Goal: Task Accomplishment & Management: Use online tool/utility

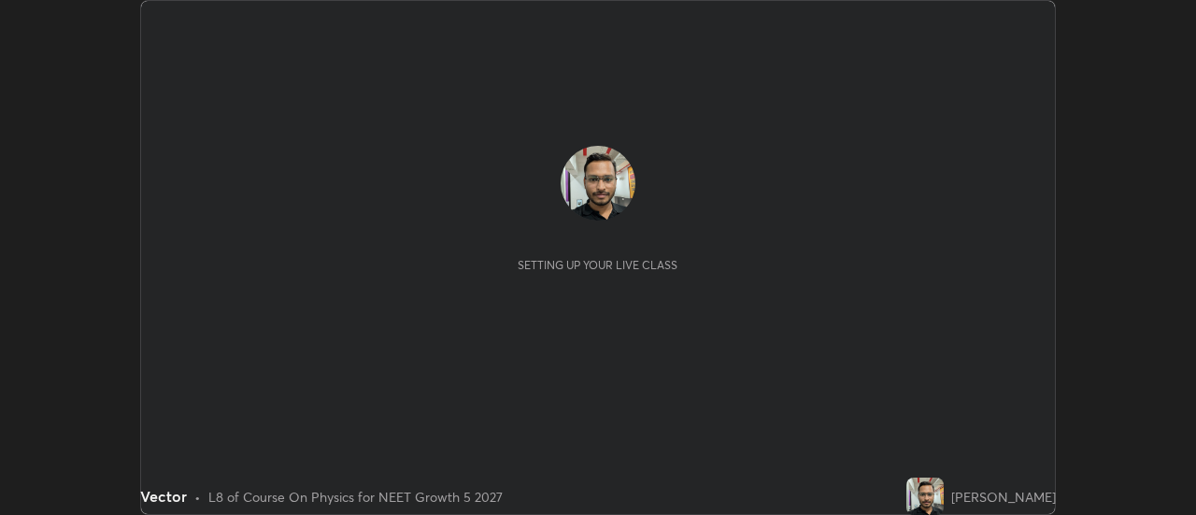
scroll to position [515, 1195]
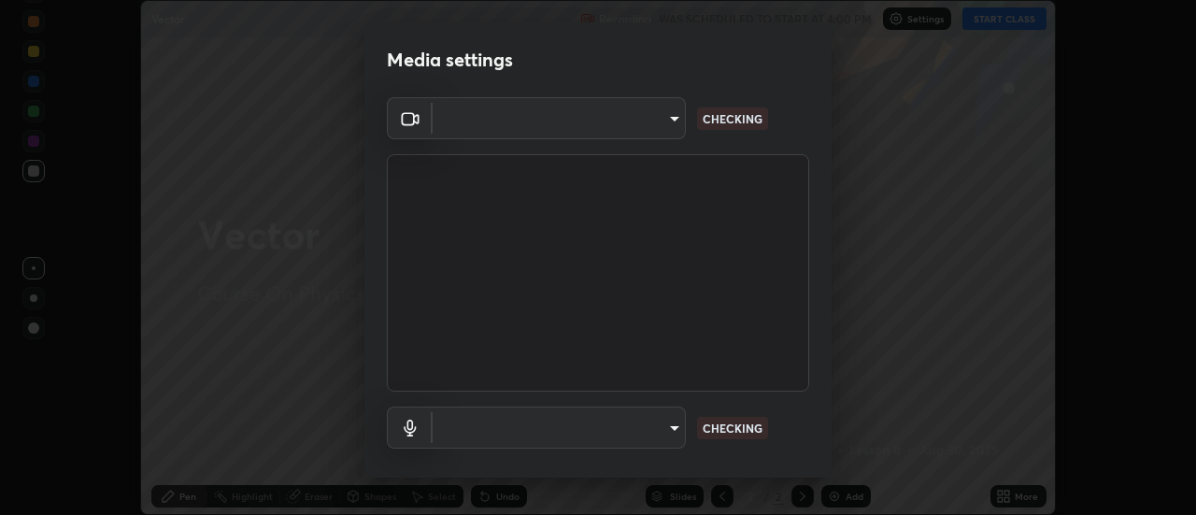
type input "515fa8dc750868be0a3e45a8a70092ebbb24a489711ff7313880db239e39e5e3"
type input "communications"
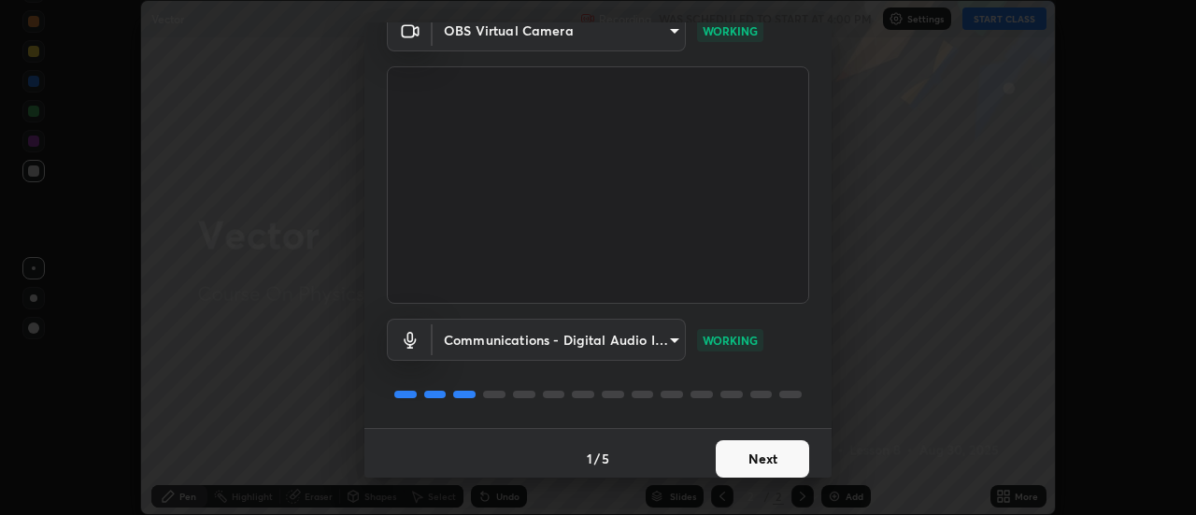
scroll to position [98, 0]
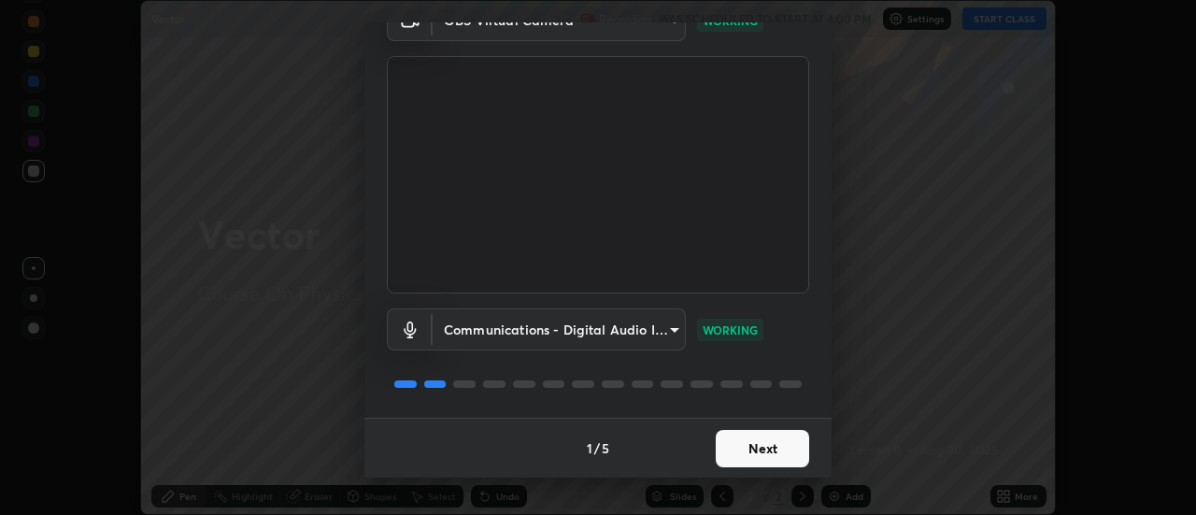
click at [756, 465] on button "Next" at bounding box center [761, 448] width 93 height 37
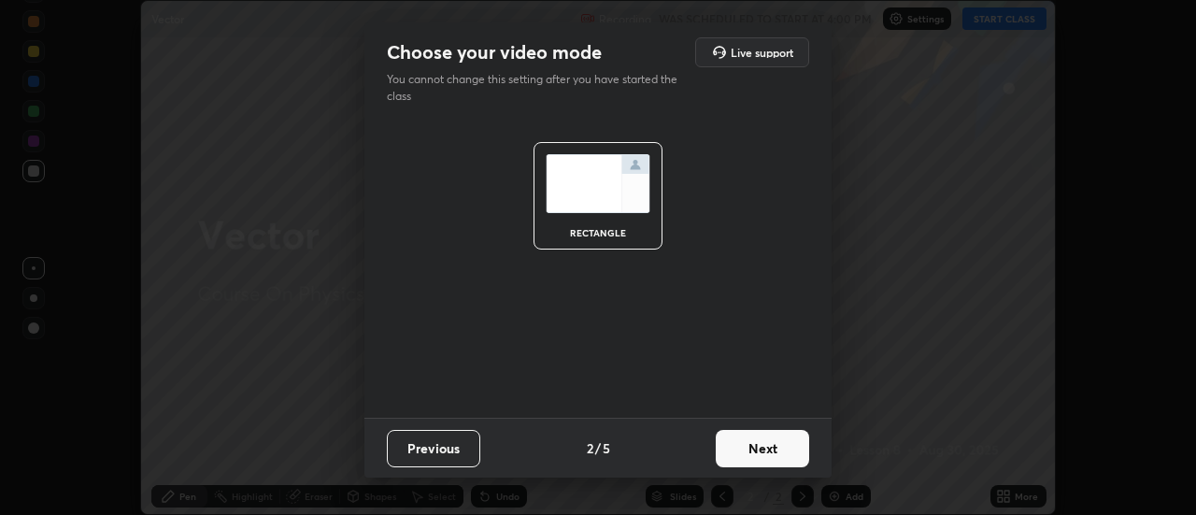
click at [766, 445] on button "Next" at bounding box center [761, 448] width 93 height 37
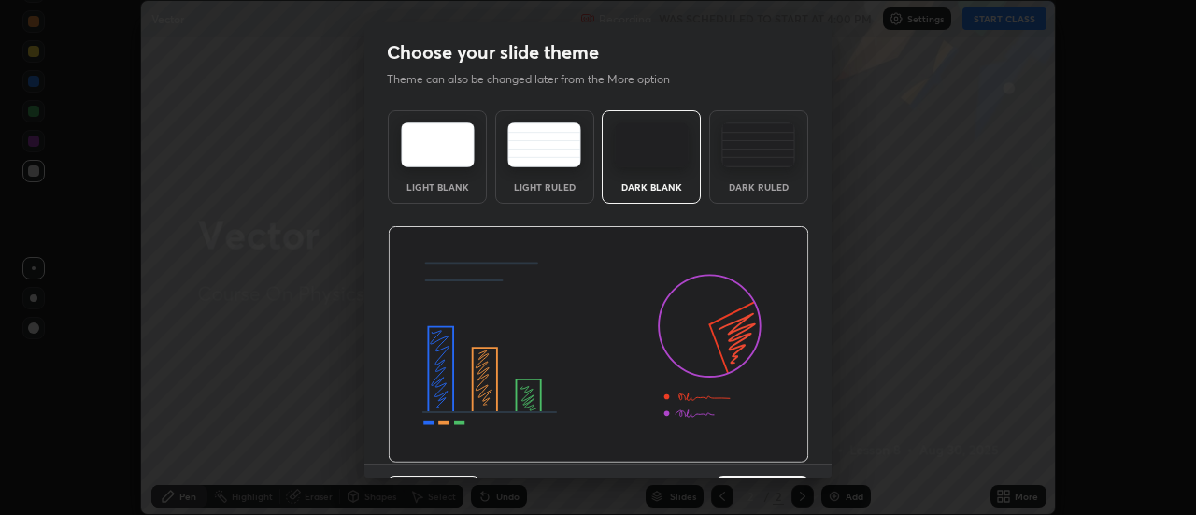
click at [767, 453] on img at bounding box center [598, 344] width 421 height 237
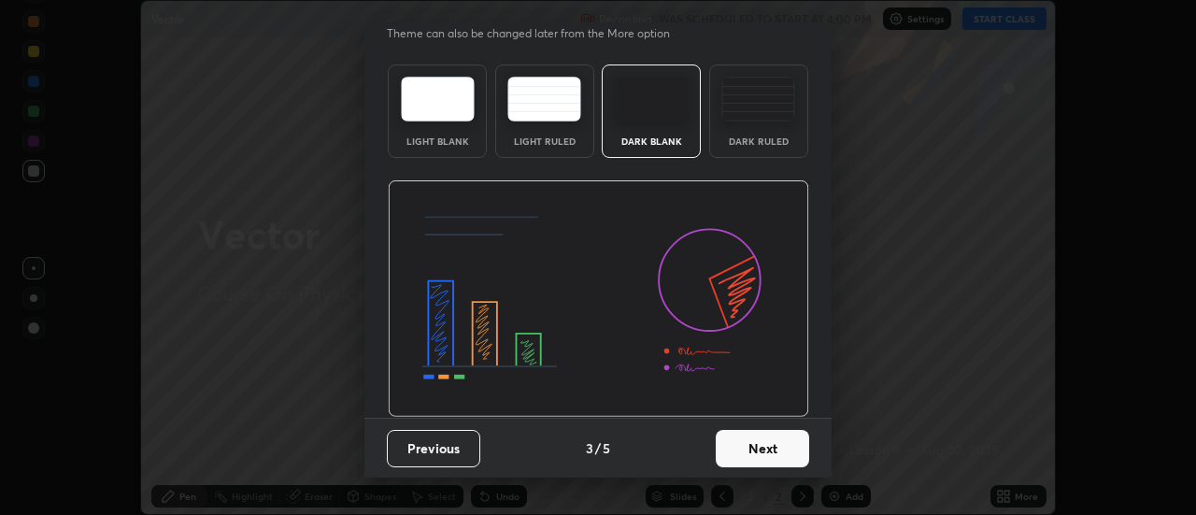
click at [771, 437] on button "Next" at bounding box center [761, 448] width 93 height 37
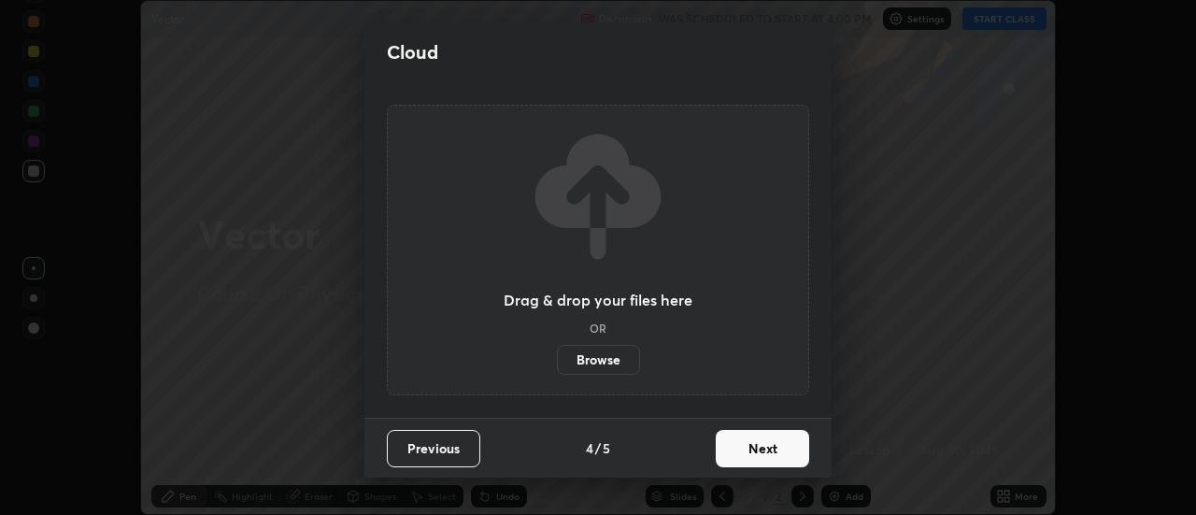
click at [762, 454] on button "Next" at bounding box center [761, 448] width 93 height 37
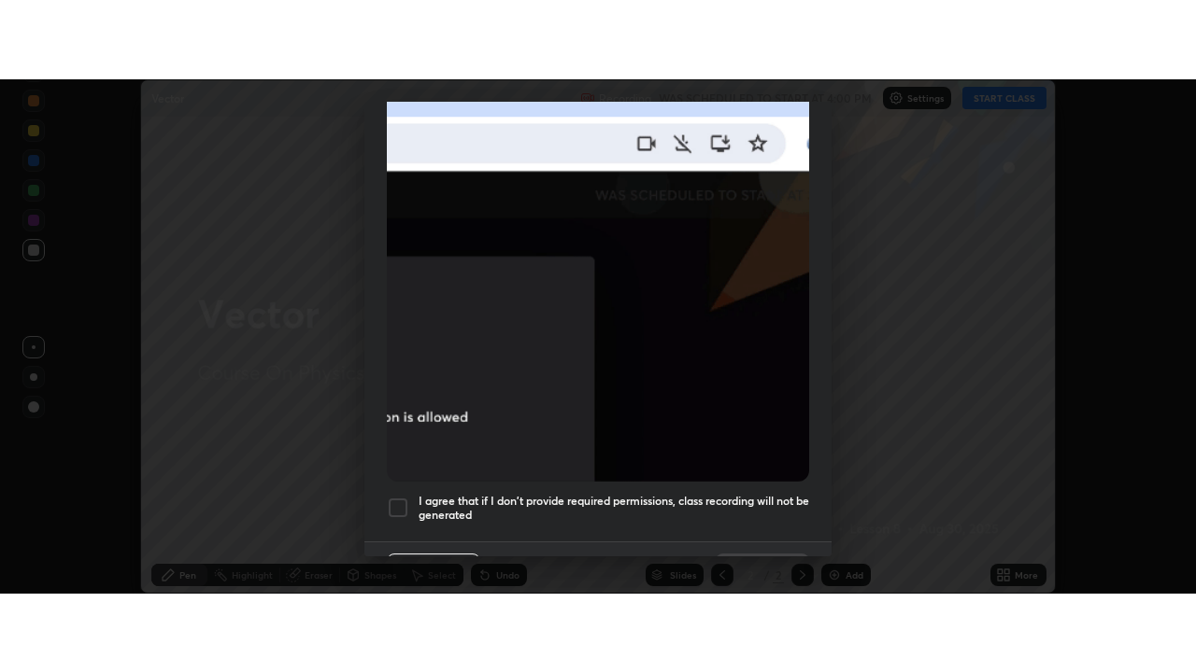
scroll to position [479, 0]
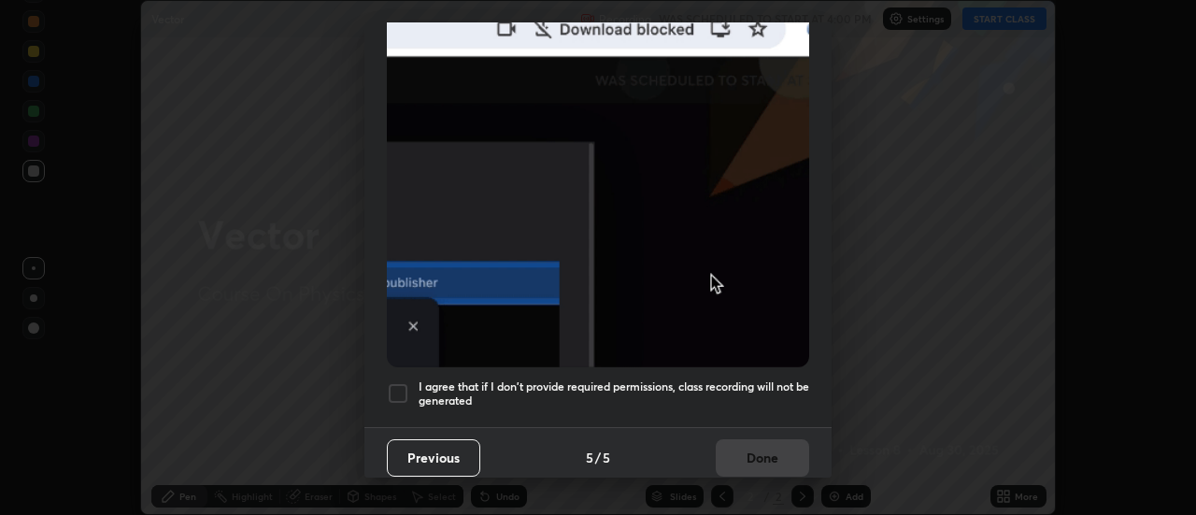
click at [405, 382] on div at bounding box center [398, 393] width 22 height 22
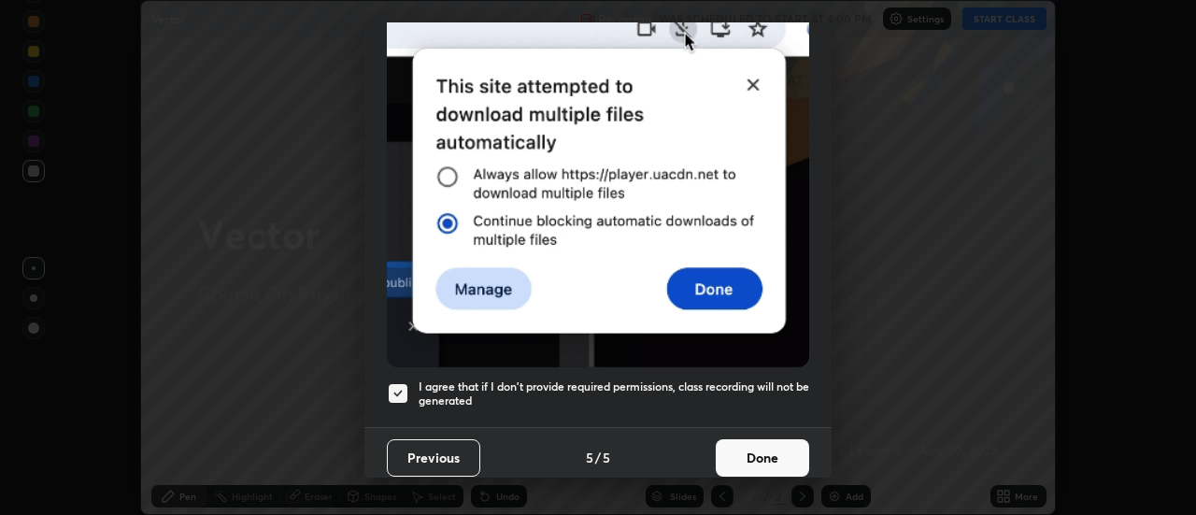
click at [758, 447] on button "Done" at bounding box center [761, 457] width 93 height 37
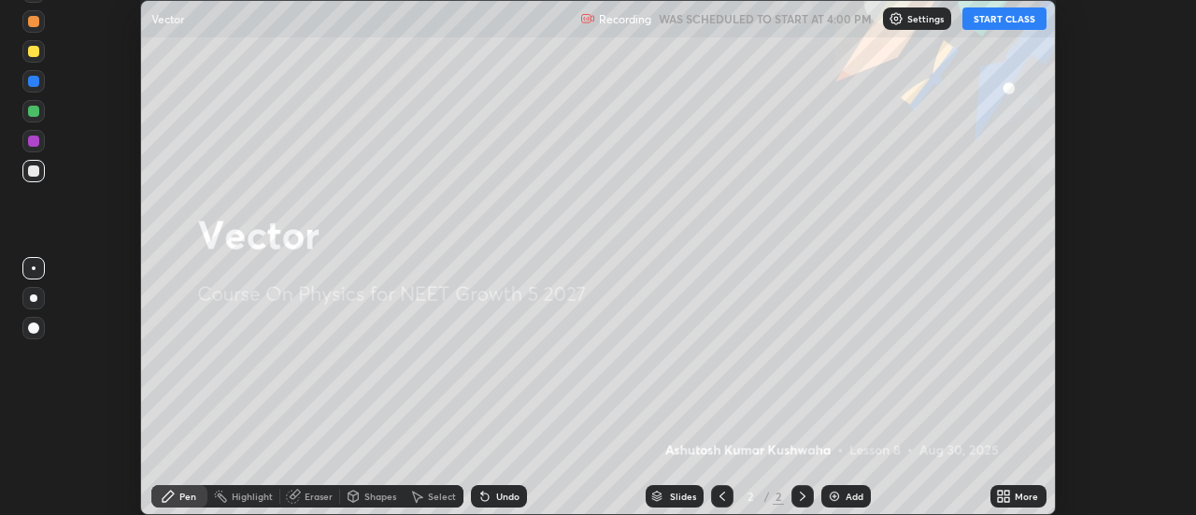
click at [1012, 18] on button "START CLASS" at bounding box center [1004, 18] width 84 height 22
click at [1018, 499] on div "More" at bounding box center [1025, 495] width 23 height 9
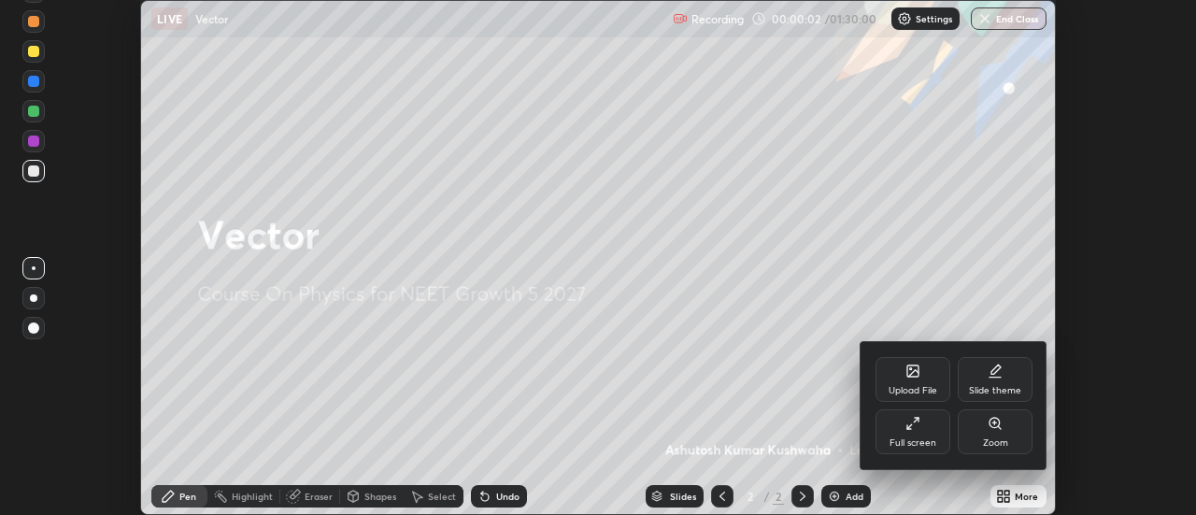
click at [911, 429] on icon at bounding box center [909, 427] width 4 height 4
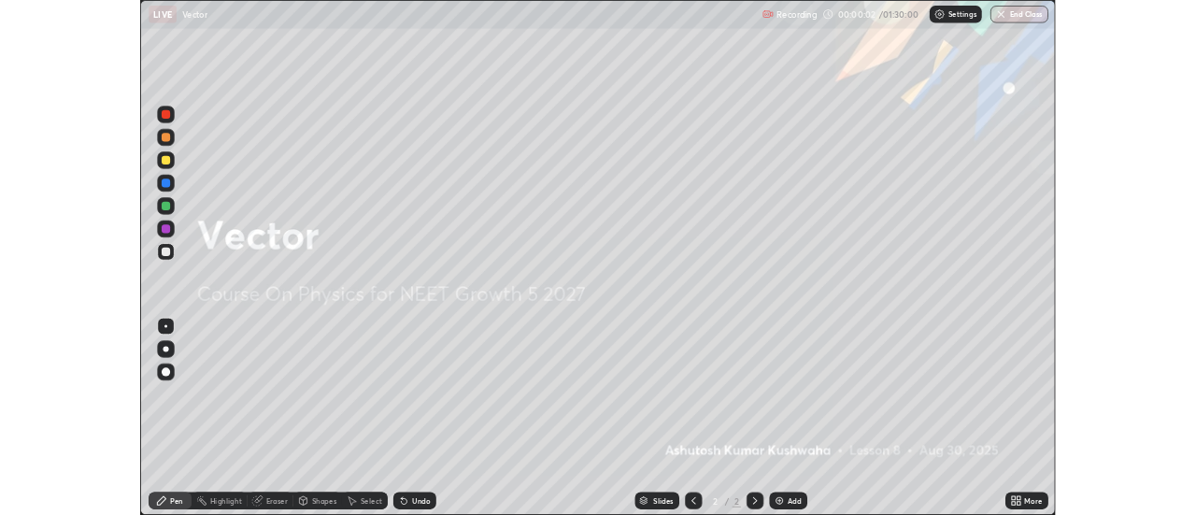
scroll to position [672, 1196]
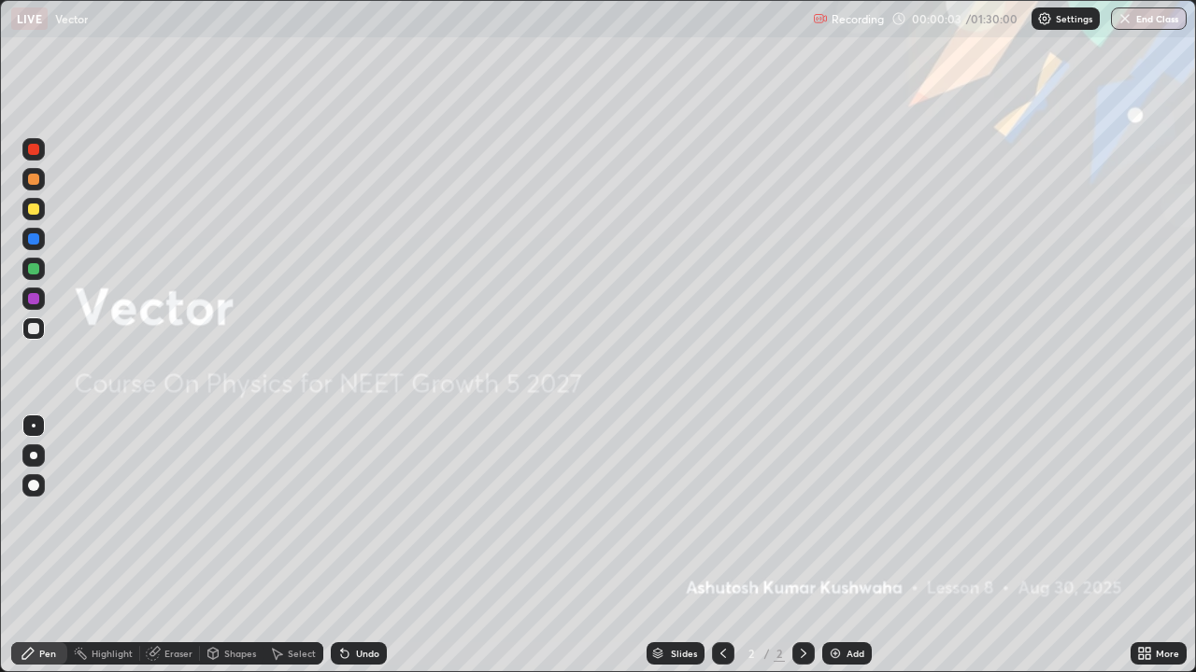
click at [839, 514] on img at bounding box center [835, 653] width 15 height 15
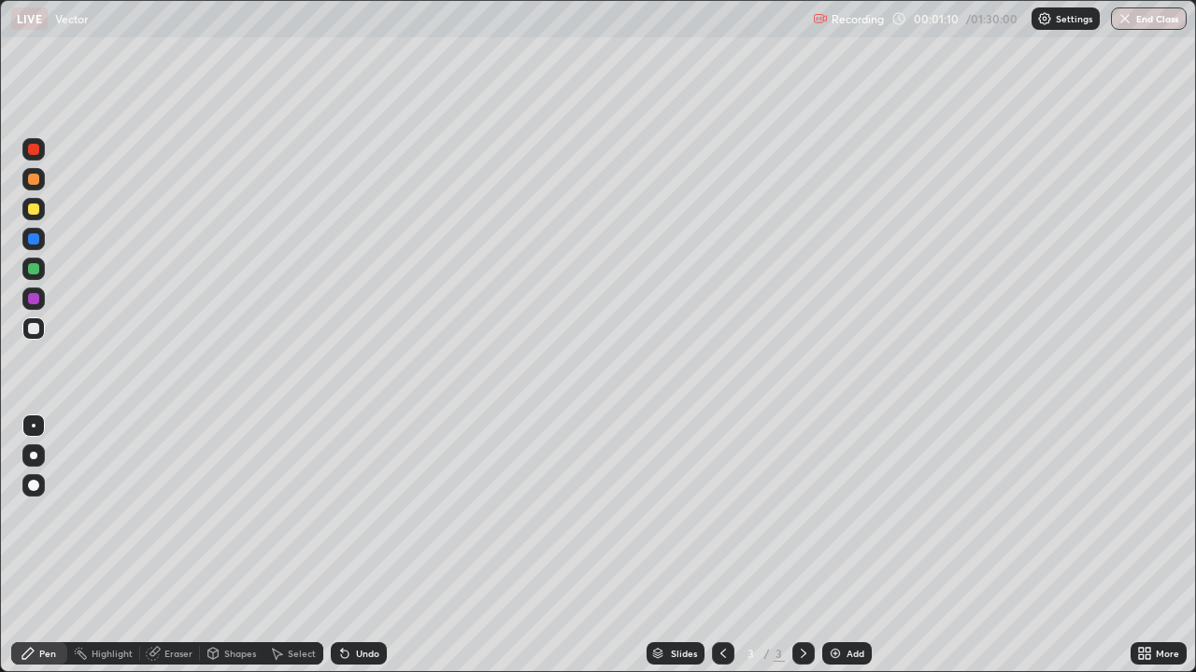
click at [33, 335] on div at bounding box center [33, 329] width 22 height 22
click at [35, 453] on div at bounding box center [33, 455] width 7 height 7
click at [34, 331] on div at bounding box center [33, 328] width 11 height 11
click at [30, 301] on div at bounding box center [33, 298] width 11 height 11
click at [30, 326] on div at bounding box center [33, 328] width 11 height 11
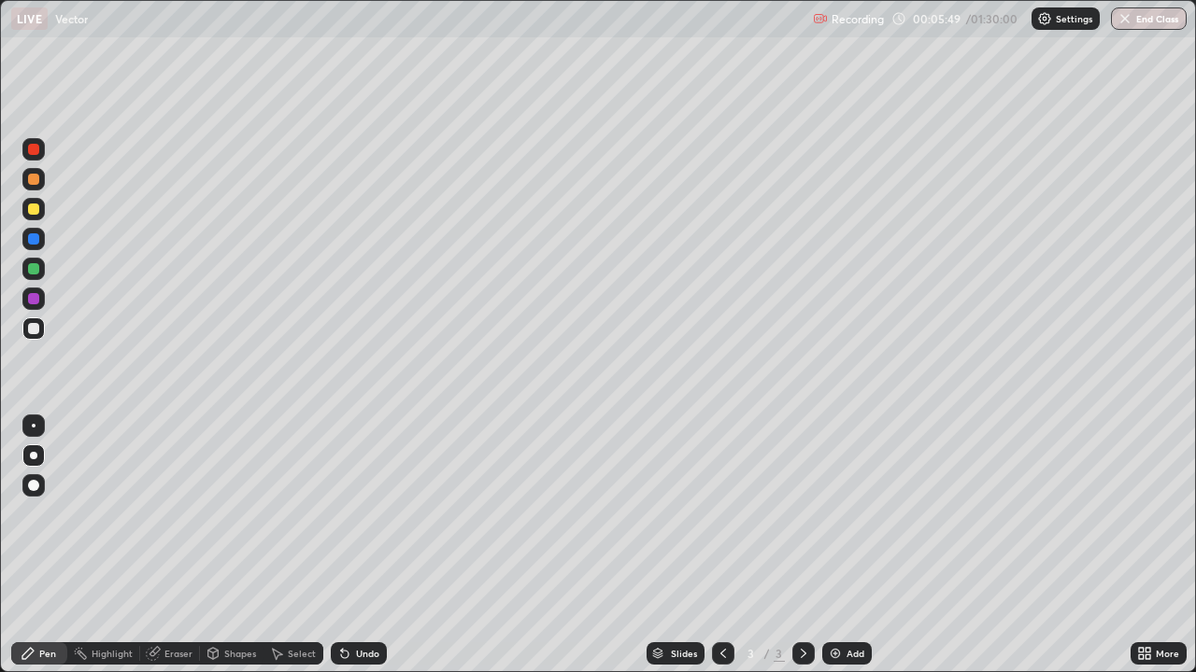
click at [35, 297] on div at bounding box center [33, 298] width 11 height 11
click at [35, 325] on div at bounding box center [33, 328] width 11 height 11
click at [34, 325] on div at bounding box center [33, 328] width 11 height 11
click at [32, 330] on div at bounding box center [33, 328] width 11 height 11
click at [840, 514] on img at bounding box center [835, 653] width 15 height 15
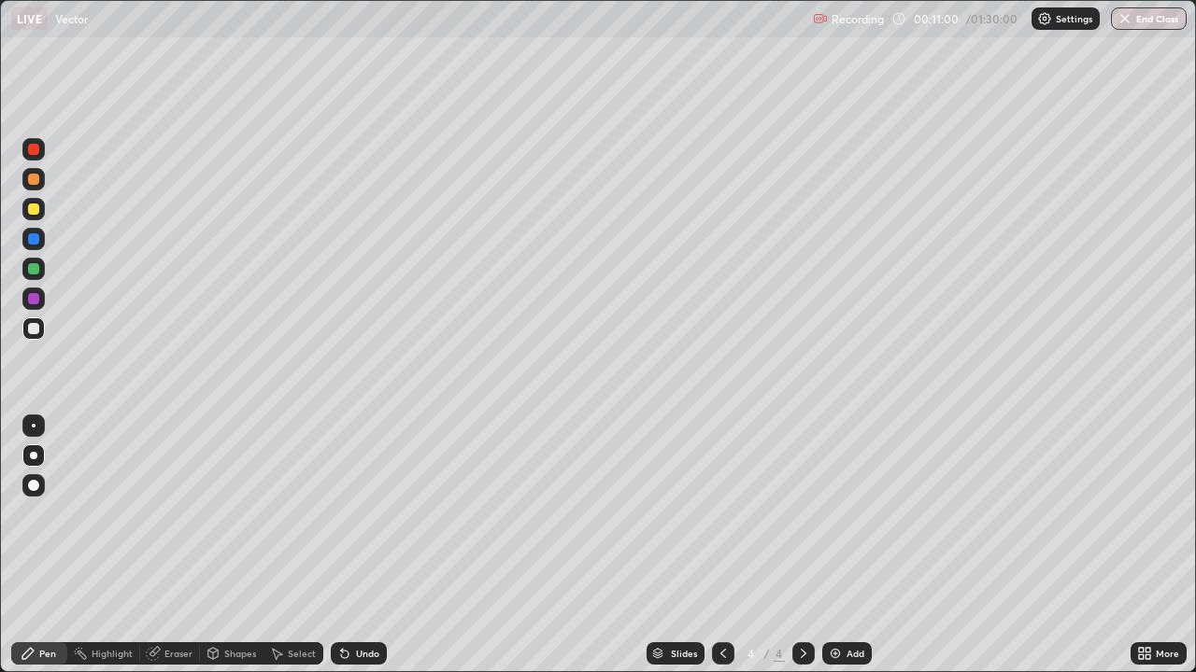
click at [35, 332] on div at bounding box center [33, 328] width 11 height 11
click at [33, 328] on div at bounding box center [33, 328] width 11 height 11
click at [843, 514] on div "Add" at bounding box center [847, 654] width 50 height 22
click at [37, 207] on div at bounding box center [33, 209] width 11 height 11
click at [34, 329] on div at bounding box center [33, 328] width 11 height 11
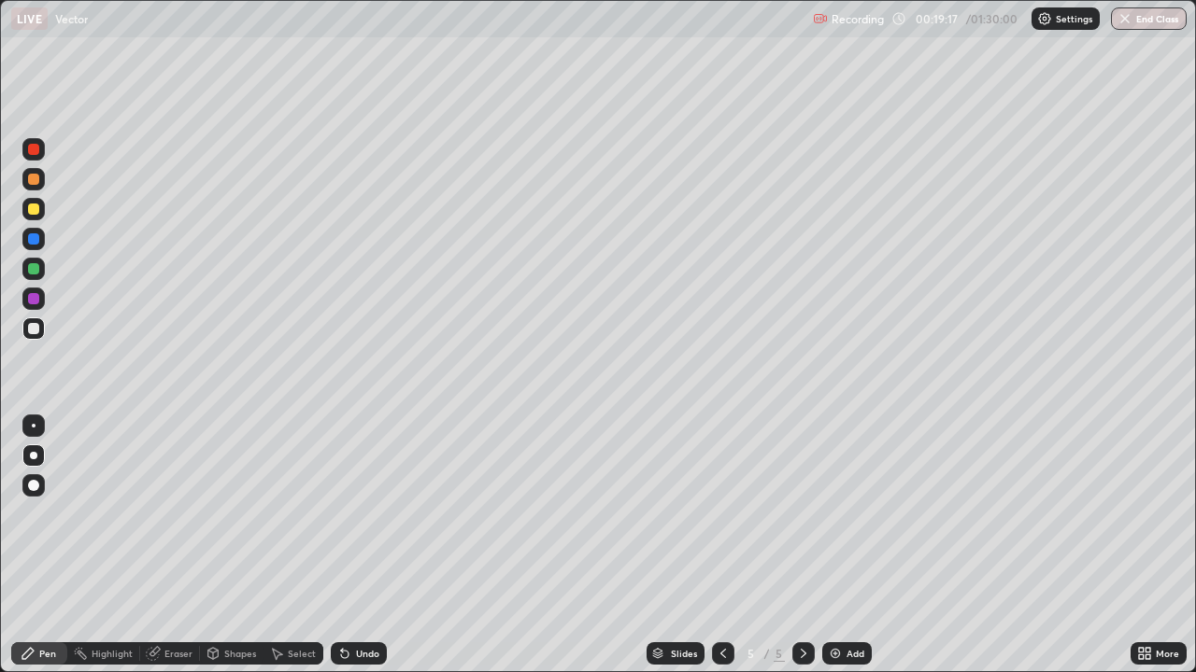
click at [33, 268] on div at bounding box center [33, 268] width 11 height 11
click at [36, 328] on div at bounding box center [33, 328] width 11 height 11
click at [296, 514] on div "Select" at bounding box center [302, 653] width 28 height 9
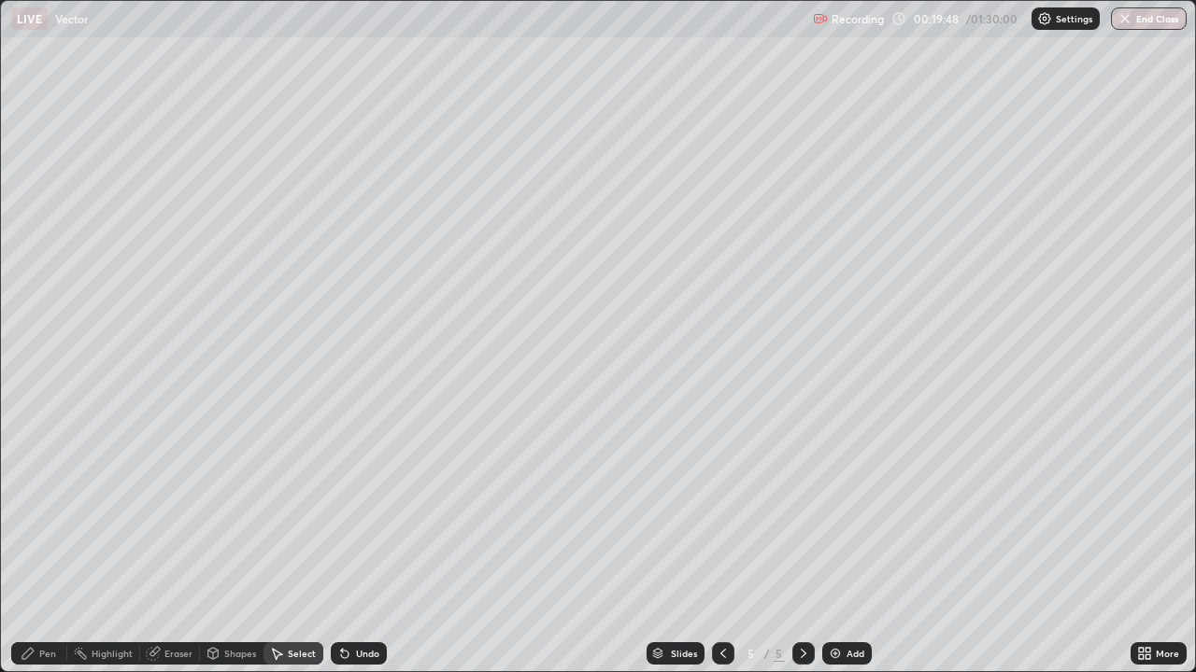
click at [235, 514] on div "Shapes" at bounding box center [240, 653] width 32 height 9
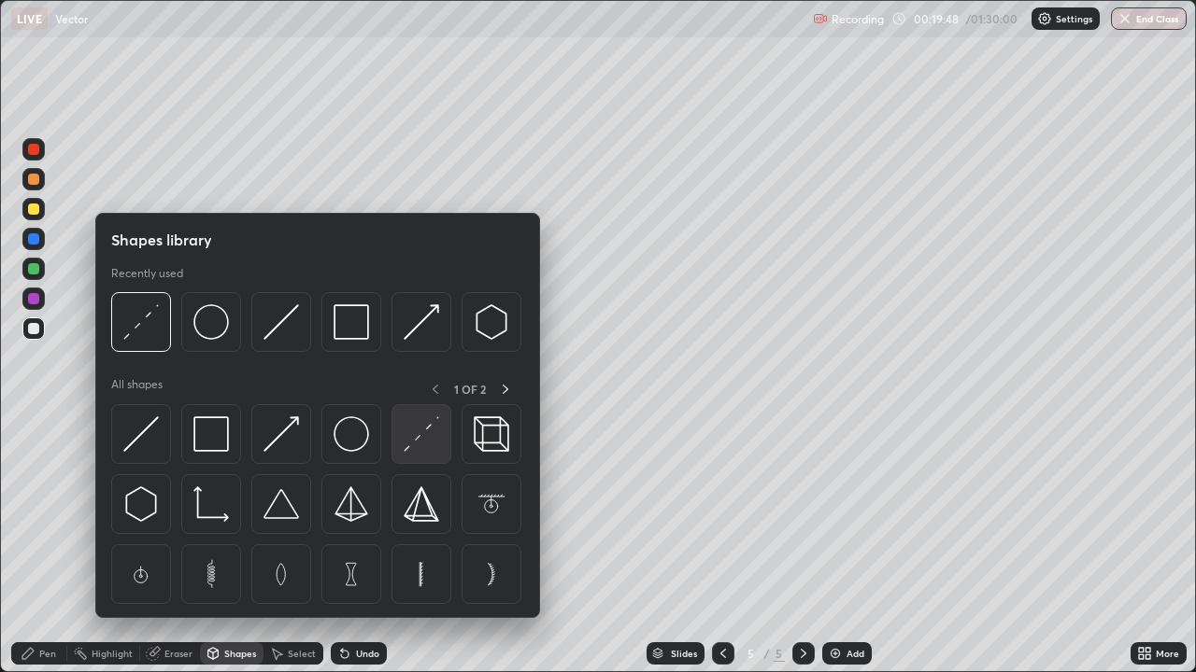
click at [417, 438] on img at bounding box center [420, 434] width 35 height 35
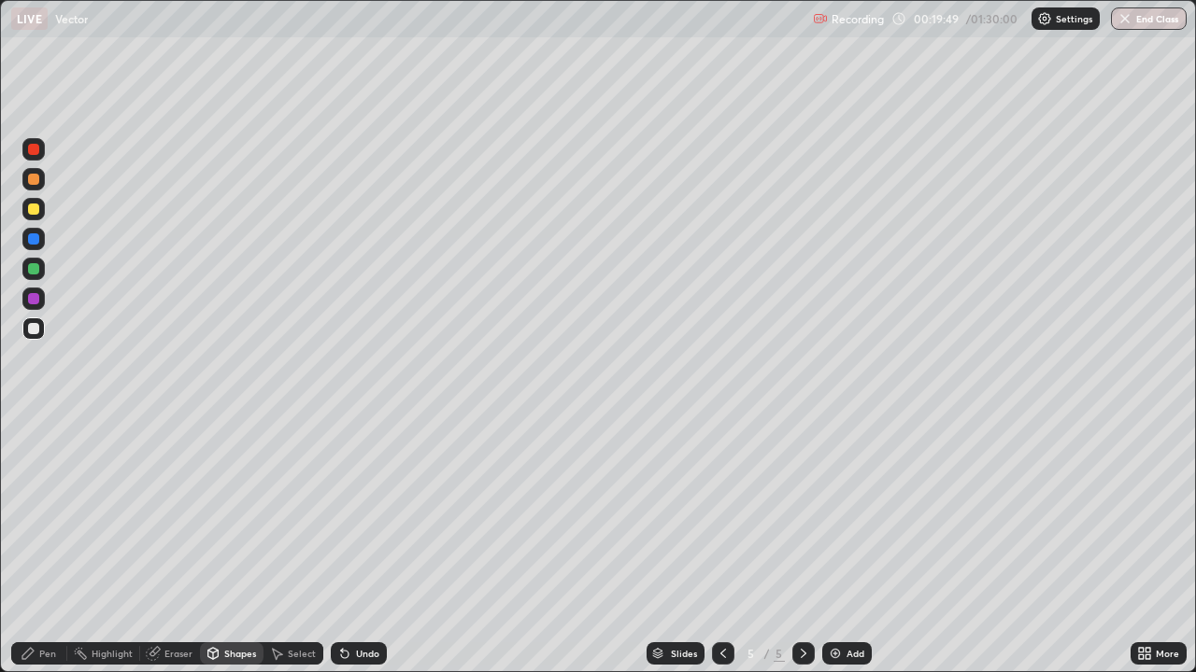
click at [35, 330] on div at bounding box center [33, 328] width 11 height 11
click at [48, 514] on div "Pen" at bounding box center [47, 653] width 17 height 9
click at [33, 213] on div at bounding box center [33, 209] width 11 height 11
click at [33, 178] on div at bounding box center [33, 179] width 11 height 11
click at [31, 327] on div at bounding box center [33, 328] width 11 height 11
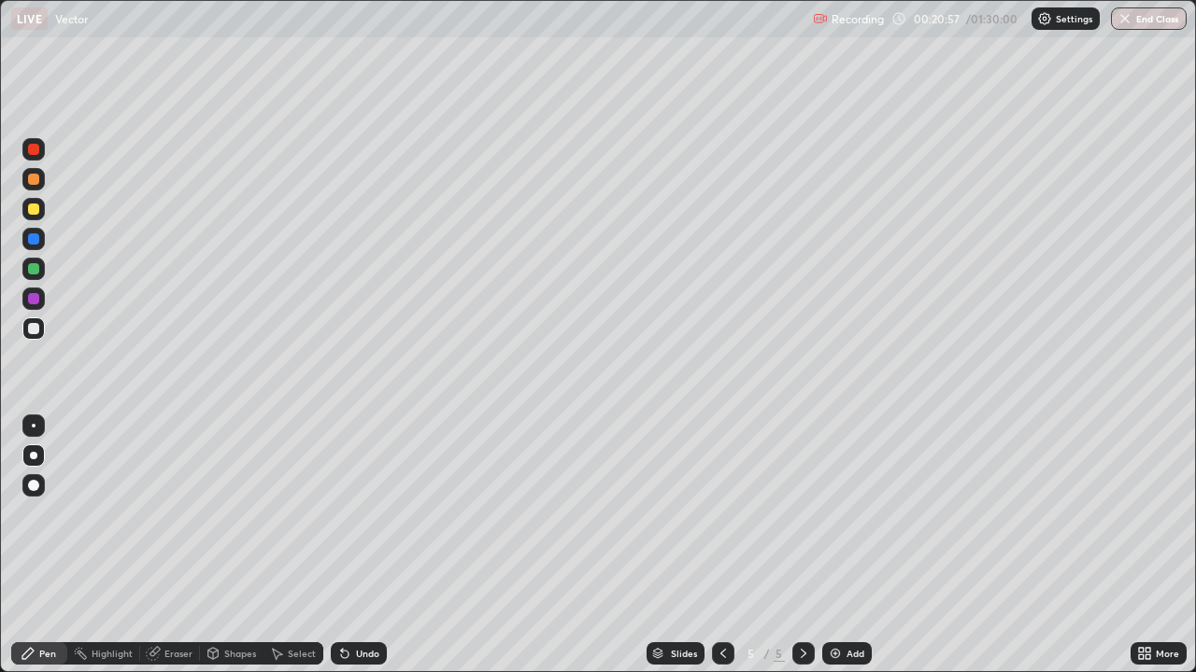
click at [34, 330] on div at bounding box center [33, 328] width 11 height 11
click at [32, 300] on div at bounding box center [33, 298] width 11 height 11
click at [31, 331] on div at bounding box center [33, 328] width 11 height 11
click at [35, 297] on div at bounding box center [33, 298] width 11 height 11
click at [30, 328] on div at bounding box center [33, 328] width 11 height 11
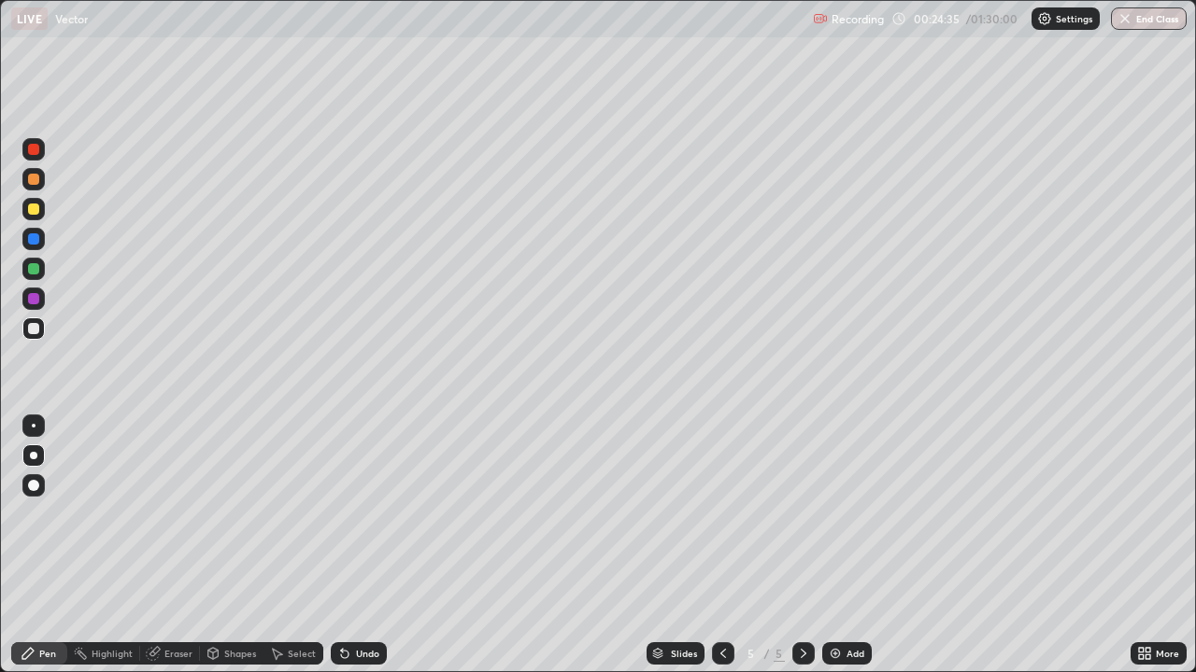
click at [34, 180] on div at bounding box center [33, 179] width 11 height 11
click at [38, 182] on div at bounding box center [33, 179] width 22 height 22
click at [34, 184] on div at bounding box center [33, 179] width 11 height 11
click at [842, 514] on div "Add" at bounding box center [847, 654] width 50 height 22
click at [35, 329] on div at bounding box center [33, 328] width 11 height 11
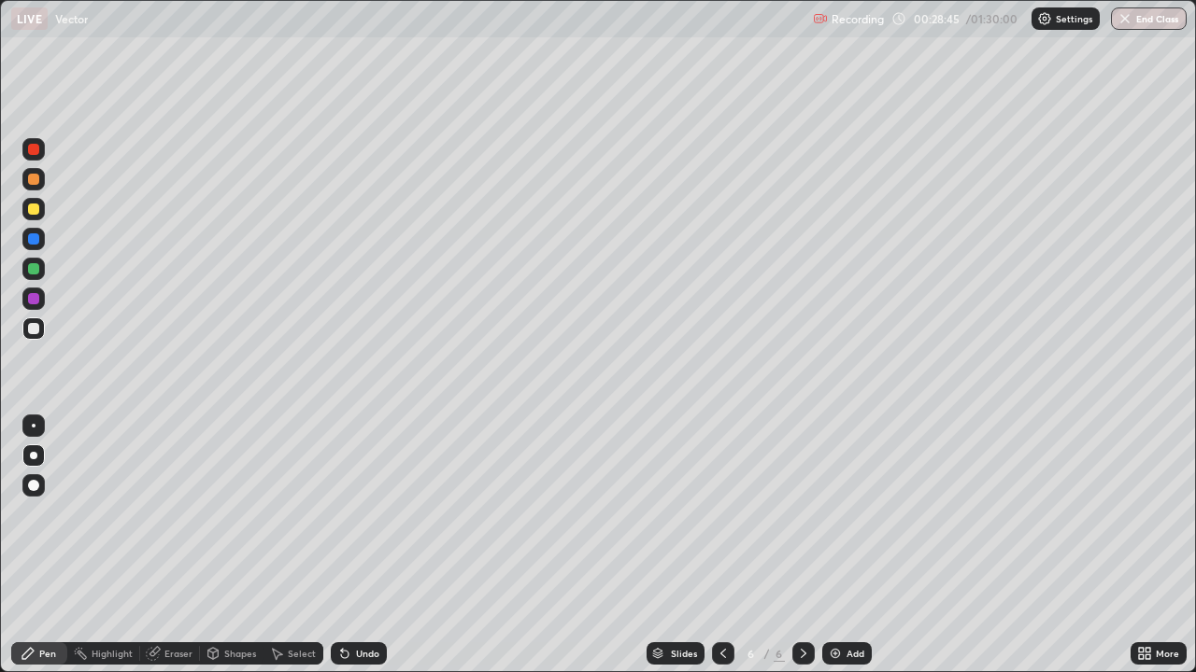
click at [35, 271] on div at bounding box center [33, 268] width 11 height 11
click at [187, 514] on div "Eraser" at bounding box center [178, 653] width 28 height 9
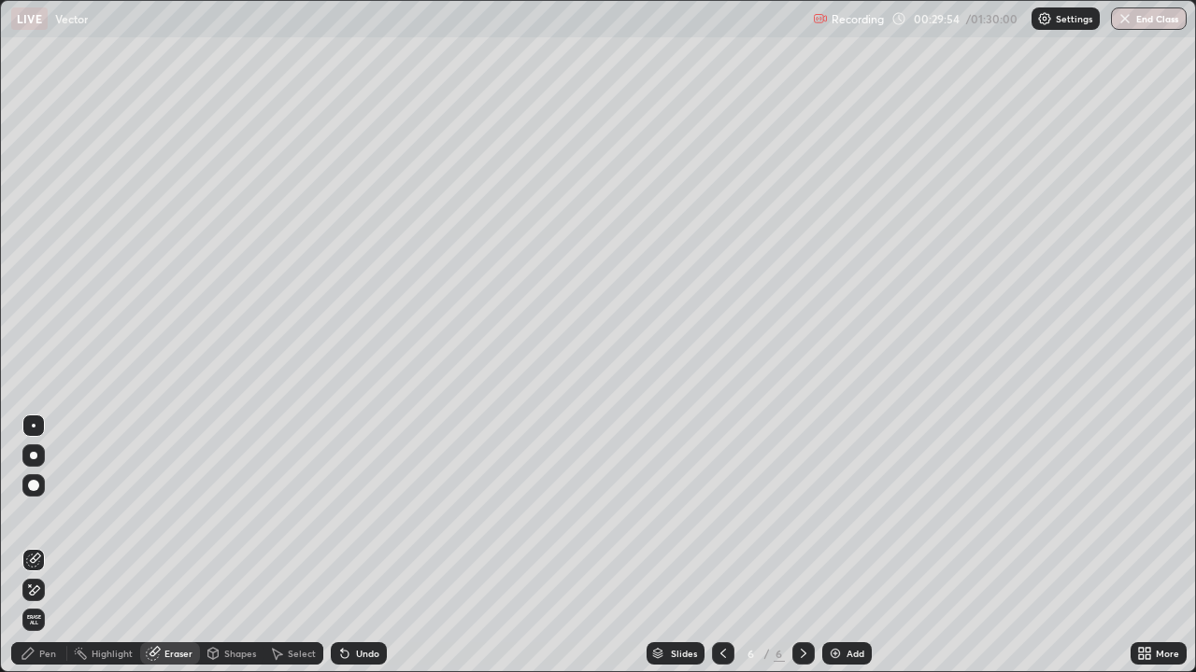
click at [45, 514] on div "Pen" at bounding box center [47, 653] width 17 height 9
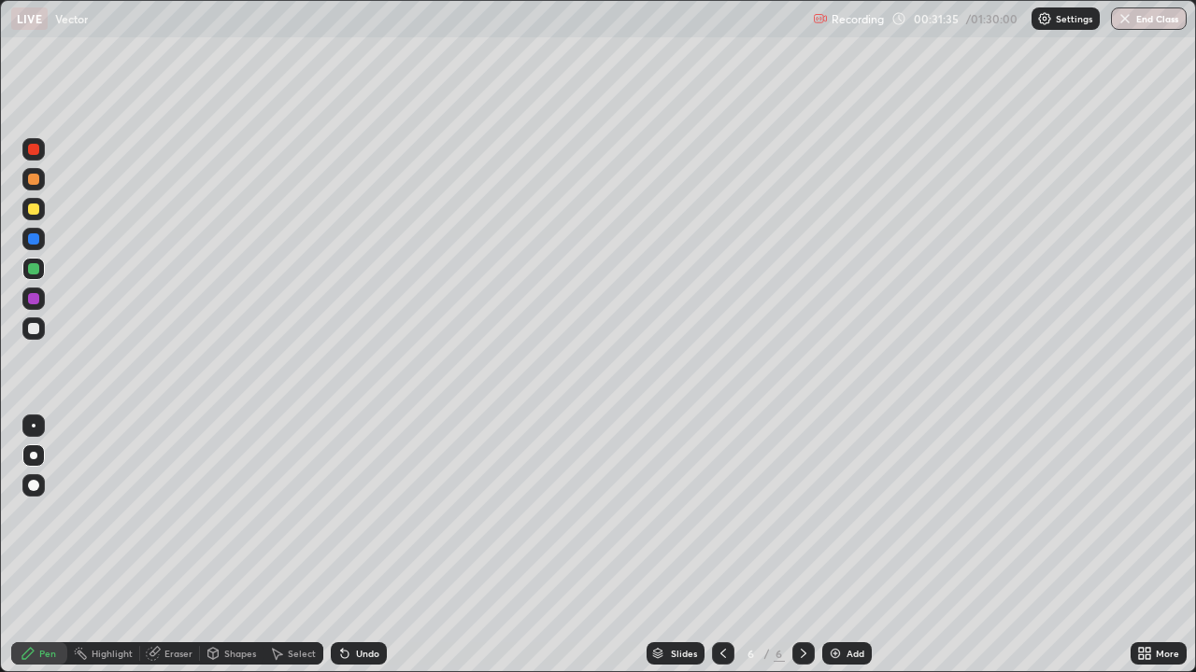
click at [35, 298] on div at bounding box center [33, 298] width 11 height 11
click at [29, 271] on div at bounding box center [33, 268] width 11 height 11
click at [31, 327] on div at bounding box center [33, 328] width 11 height 11
click at [842, 514] on div "Add" at bounding box center [847, 654] width 50 height 22
click at [35, 208] on div at bounding box center [33, 209] width 11 height 11
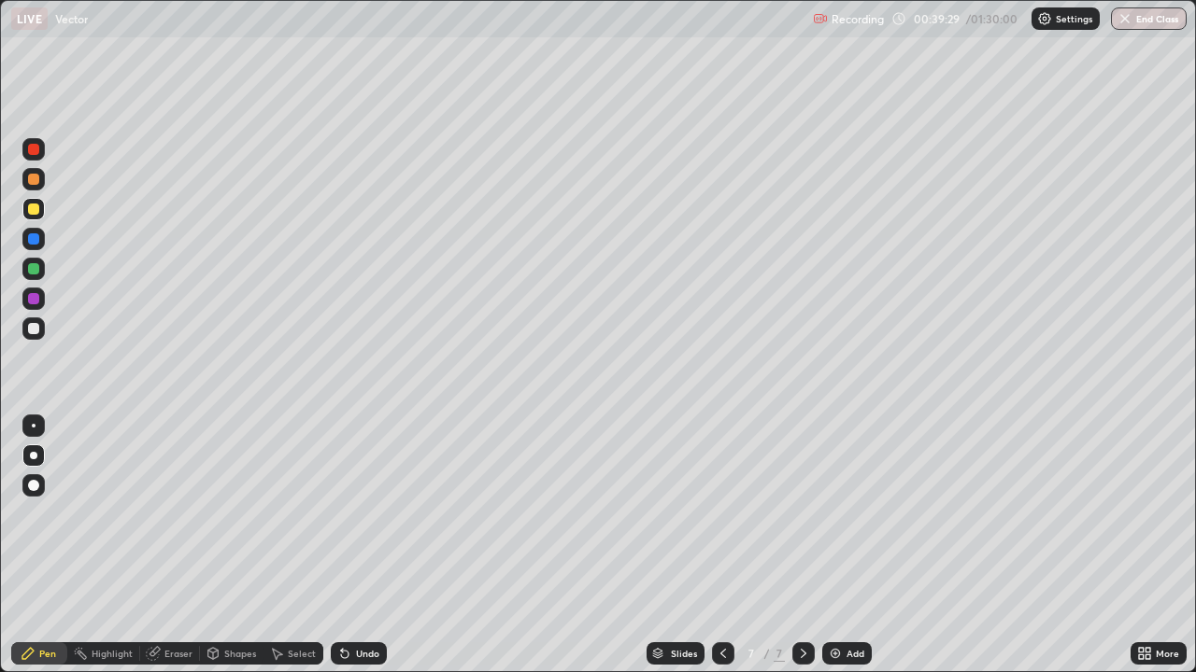
click at [35, 327] on div at bounding box center [33, 328] width 11 height 11
click at [33, 300] on div at bounding box center [33, 298] width 11 height 11
click at [32, 328] on div at bounding box center [33, 328] width 11 height 11
click at [846, 514] on div "Add" at bounding box center [855, 653] width 18 height 9
click at [31, 211] on div at bounding box center [33, 209] width 11 height 11
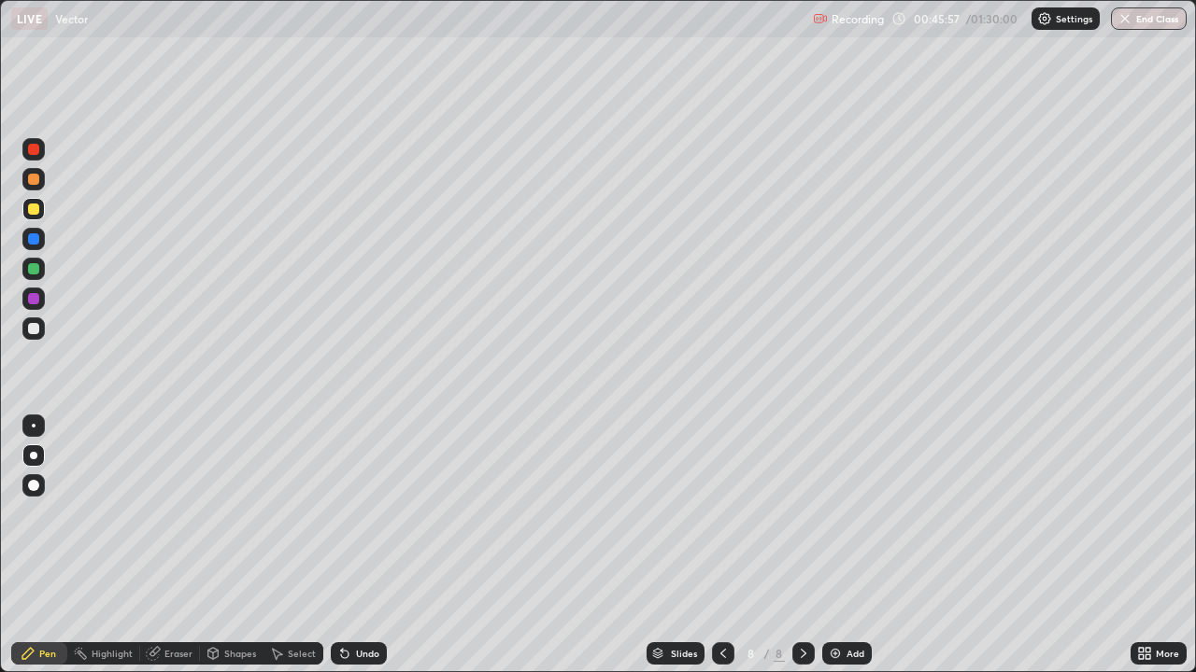
click at [35, 324] on div at bounding box center [33, 328] width 11 height 11
click at [35, 269] on div at bounding box center [33, 268] width 11 height 11
click at [175, 514] on div "Eraser" at bounding box center [178, 653] width 28 height 9
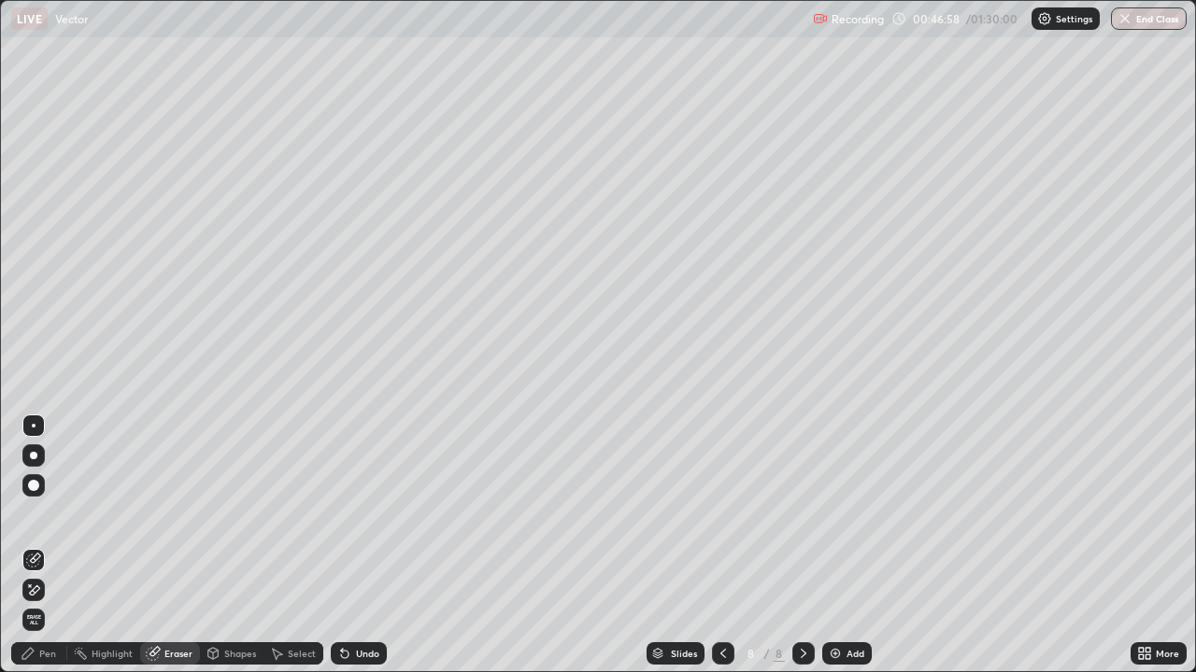
click at [44, 514] on div "Pen" at bounding box center [47, 653] width 17 height 9
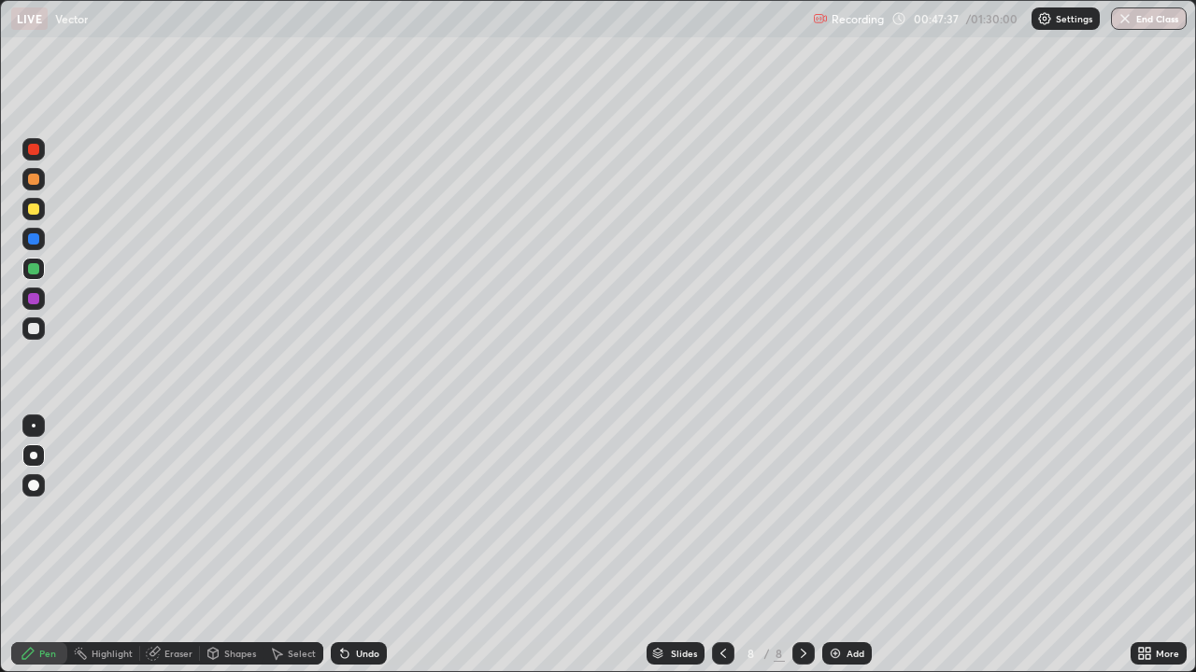
click at [36, 324] on div at bounding box center [33, 328] width 11 height 11
click at [239, 514] on div "Shapes" at bounding box center [240, 653] width 32 height 9
click at [296, 514] on div "Select" at bounding box center [302, 653] width 28 height 9
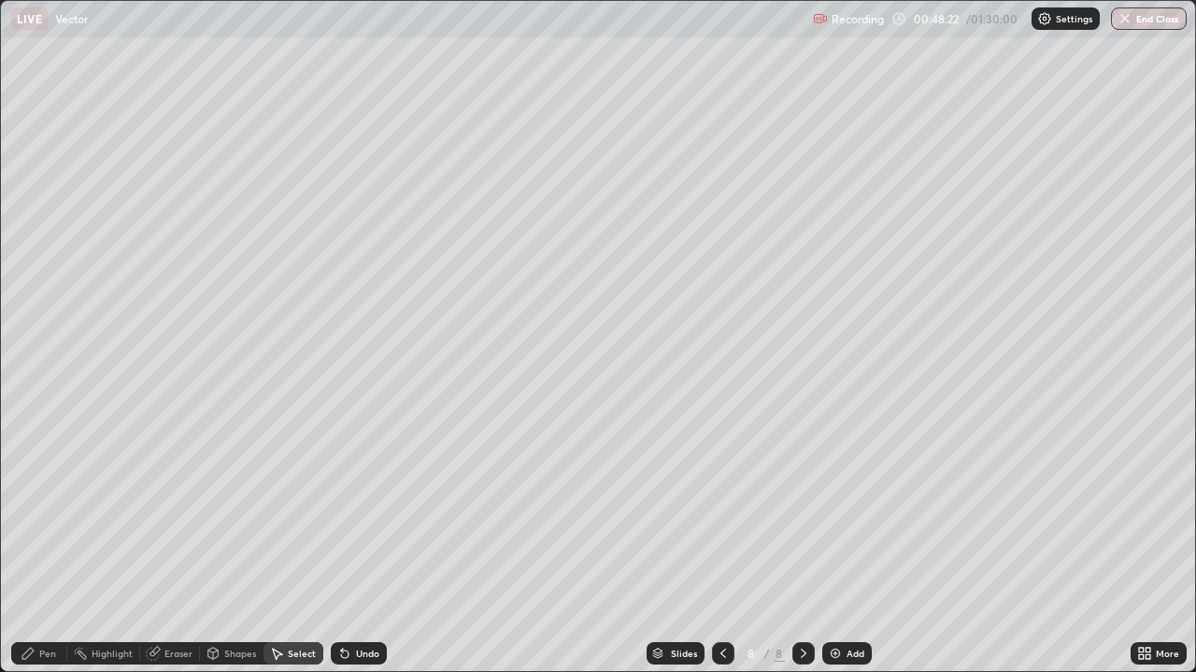
click at [243, 514] on div "Shapes" at bounding box center [240, 653] width 32 height 9
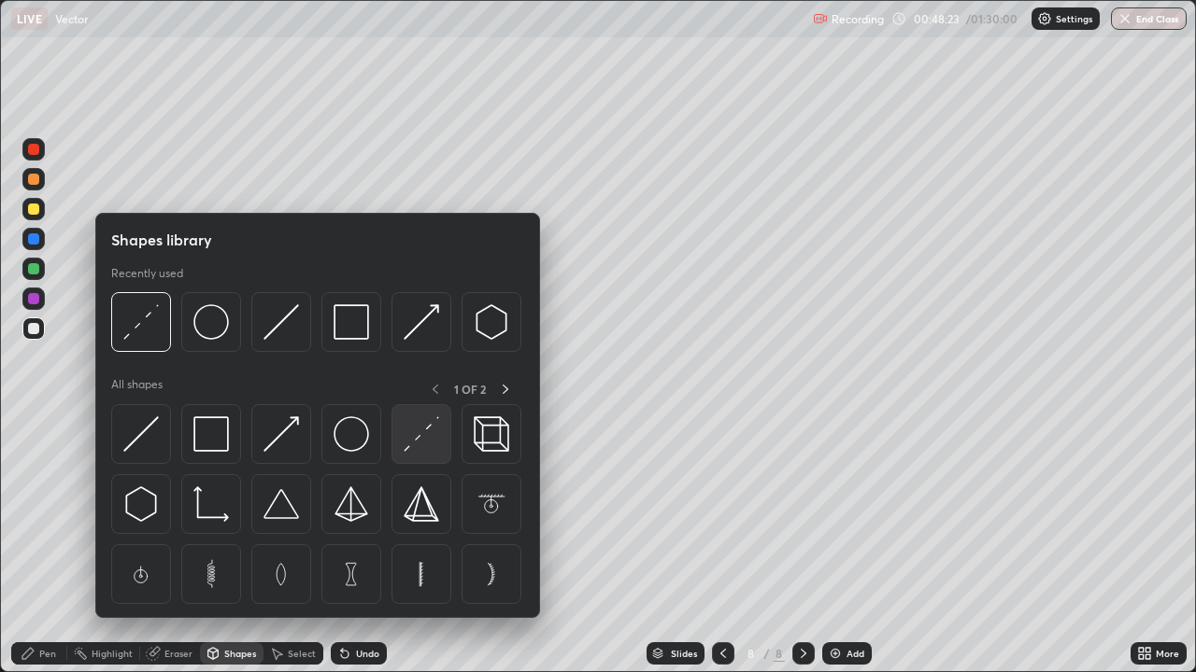
click at [414, 431] on img at bounding box center [420, 434] width 35 height 35
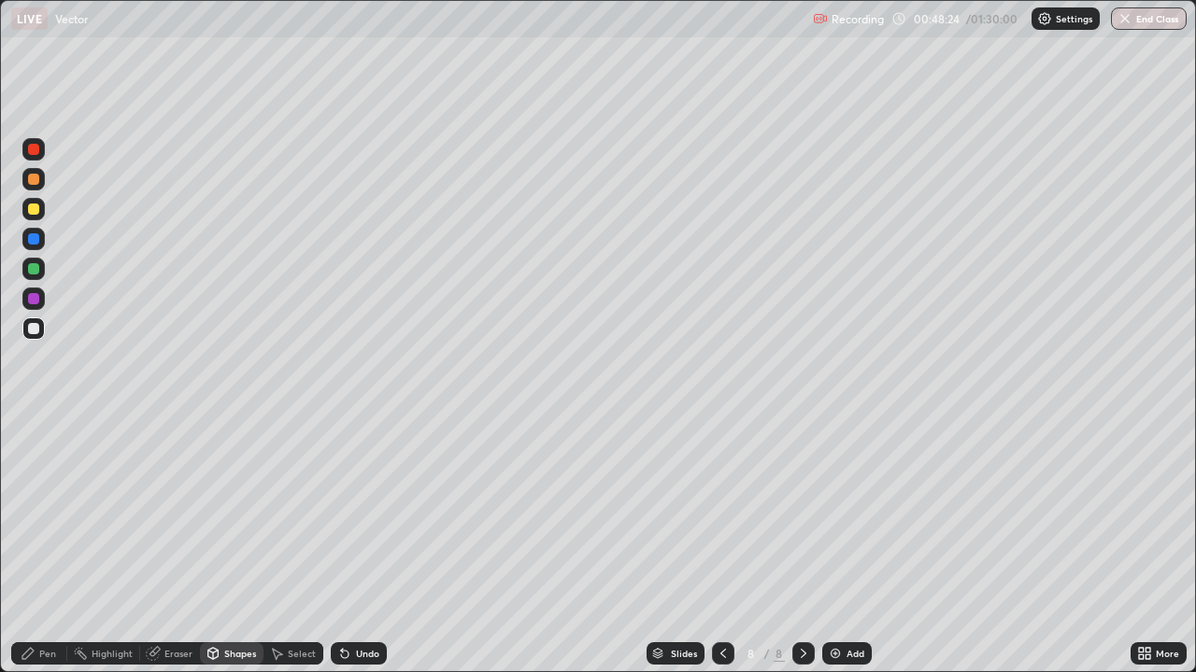
click at [31, 330] on div at bounding box center [33, 328] width 11 height 11
click at [37, 514] on div "Pen" at bounding box center [39, 654] width 56 height 22
click at [34, 330] on div at bounding box center [33, 328] width 11 height 11
click at [23, 213] on div at bounding box center [33, 209] width 22 height 22
click at [846, 514] on div "Add" at bounding box center [855, 653] width 18 height 9
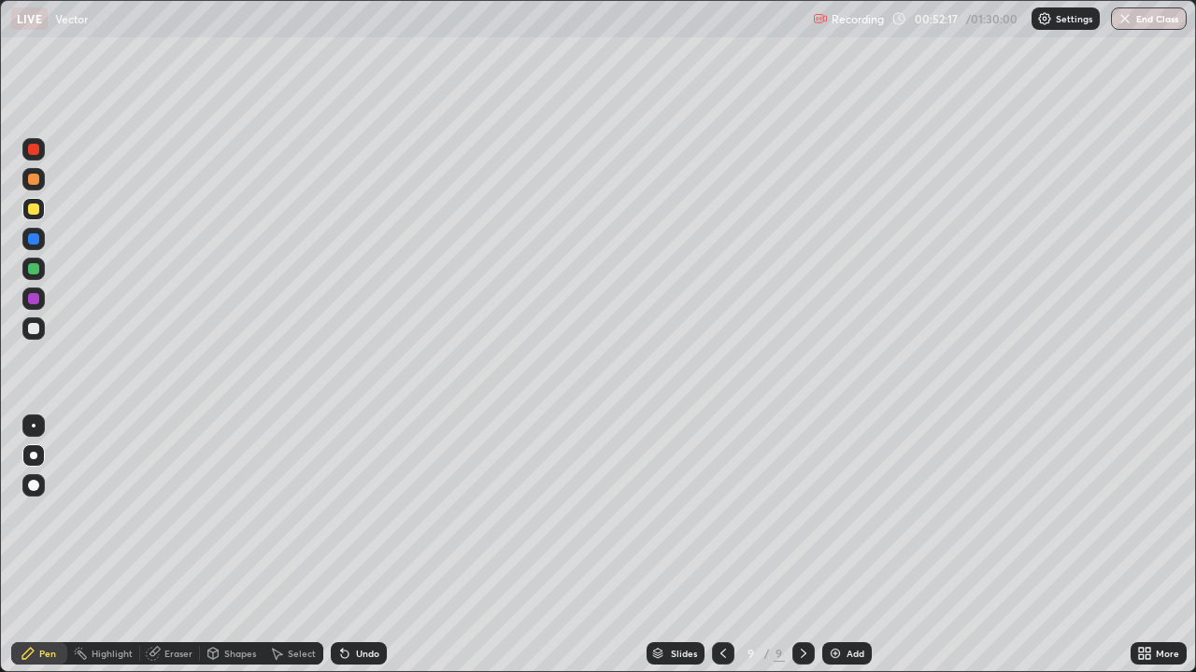
click at [35, 325] on div at bounding box center [33, 328] width 11 height 11
click at [34, 329] on div at bounding box center [33, 328] width 11 height 11
click at [35, 180] on div at bounding box center [33, 179] width 11 height 11
click at [32, 329] on div at bounding box center [33, 328] width 11 height 11
click at [35, 328] on div at bounding box center [33, 328] width 11 height 11
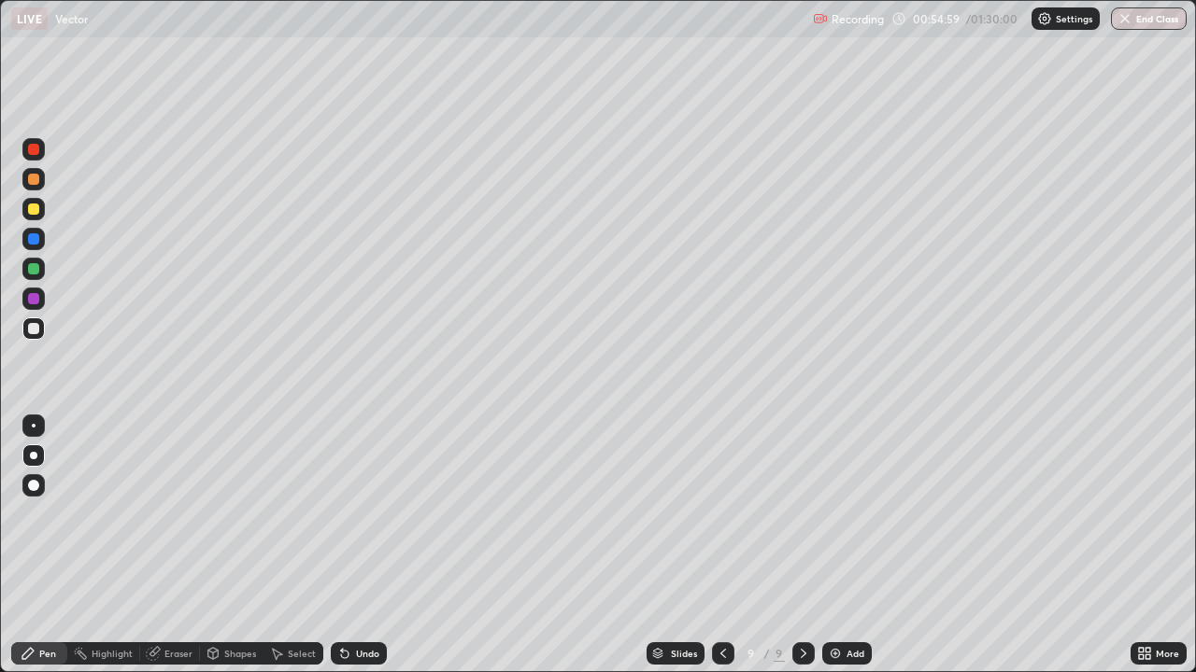
click at [35, 240] on div at bounding box center [33, 238] width 11 height 11
click at [35, 207] on div at bounding box center [33, 209] width 11 height 11
click at [295, 514] on div "Select" at bounding box center [302, 653] width 28 height 9
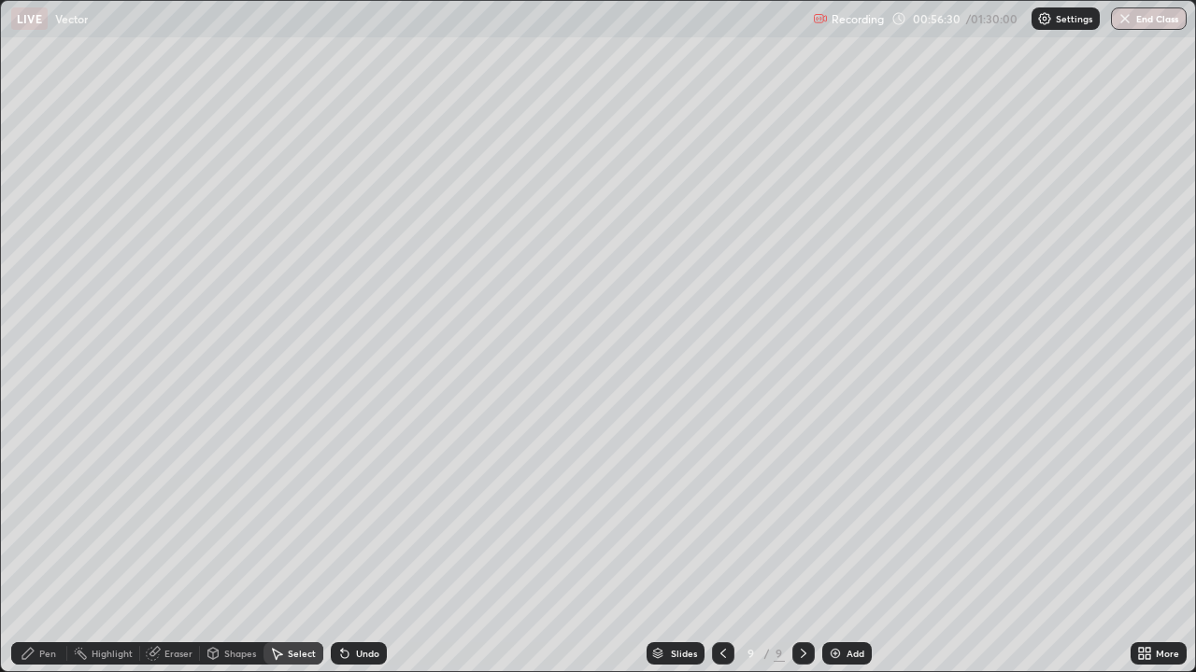
click at [241, 514] on div "Shapes" at bounding box center [240, 653] width 32 height 9
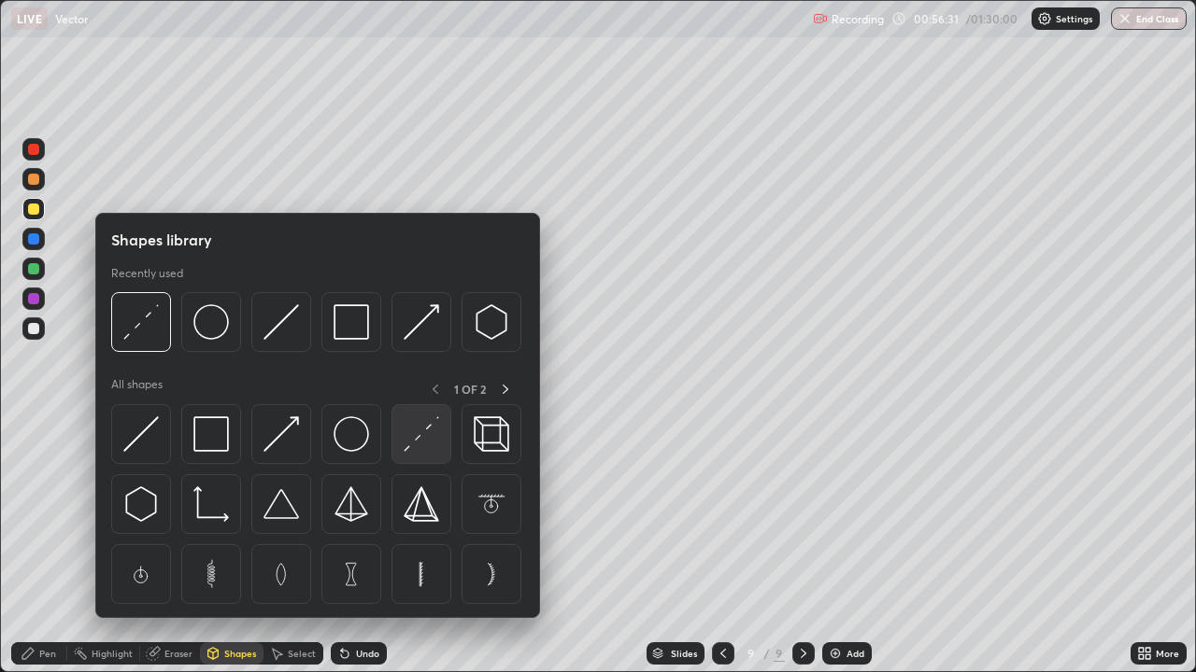
click at [430, 433] on img at bounding box center [420, 434] width 35 height 35
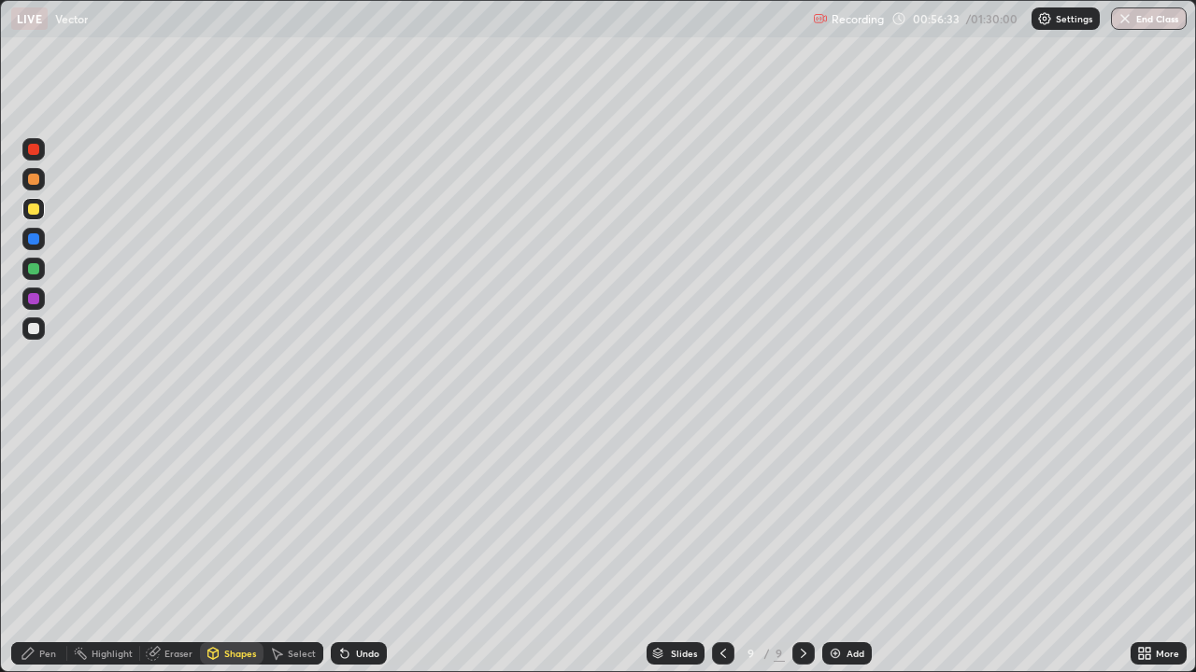
click at [27, 327] on div at bounding box center [33, 329] width 22 height 22
click at [45, 514] on div "Pen" at bounding box center [47, 653] width 17 height 9
click at [35, 326] on div at bounding box center [33, 328] width 11 height 11
click at [22, 212] on div at bounding box center [33, 209] width 22 height 22
click at [33, 331] on div at bounding box center [33, 328] width 11 height 11
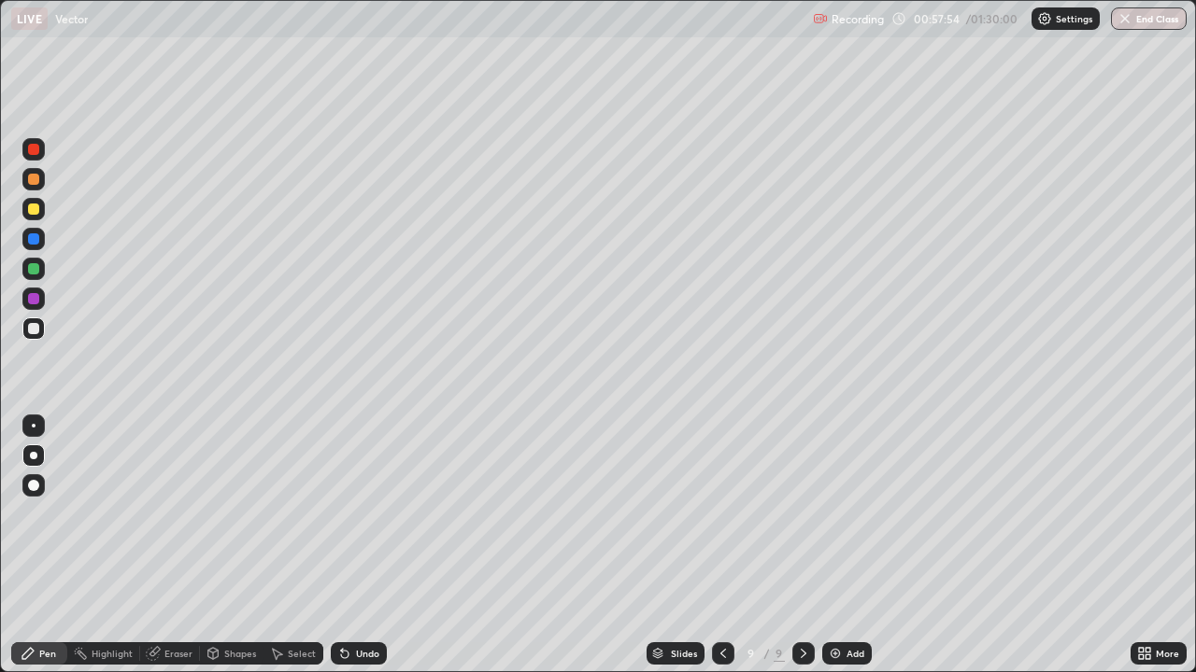
click at [36, 297] on div at bounding box center [33, 298] width 11 height 11
click at [37, 332] on div at bounding box center [33, 328] width 11 height 11
click at [38, 207] on div at bounding box center [33, 209] width 11 height 11
click at [840, 514] on img at bounding box center [835, 653] width 15 height 15
click at [35, 328] on div at bounding box center [33, 328] width 11 height 11
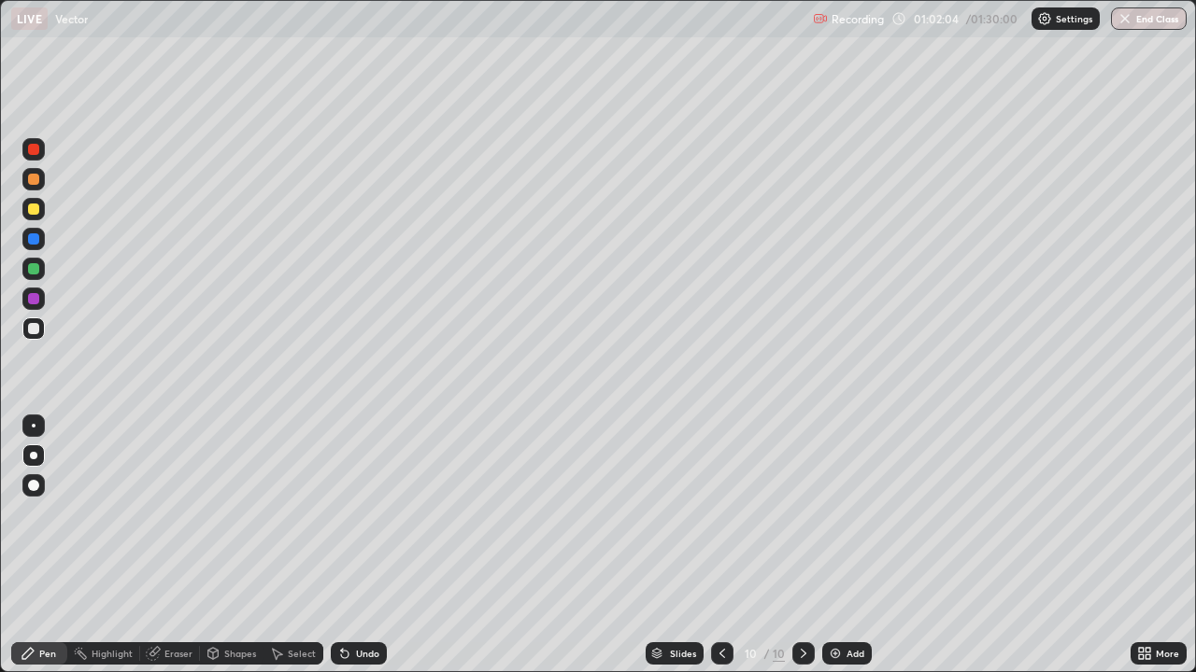
click at [28, 302] on div at bounding box center [33, 298] width 11 height 11
click at [32, 332] on div at bounding box center [33, 328] width 11 height 11
click at [35, 304] on div at bounding box center [33, 298] width 11 height 11
click at [33, 207] on div at bounding box center [33, 209] width 11 height 11
click at [175, 514] on div "Eraser" at bounding box center [178, 653] width 28 height 9
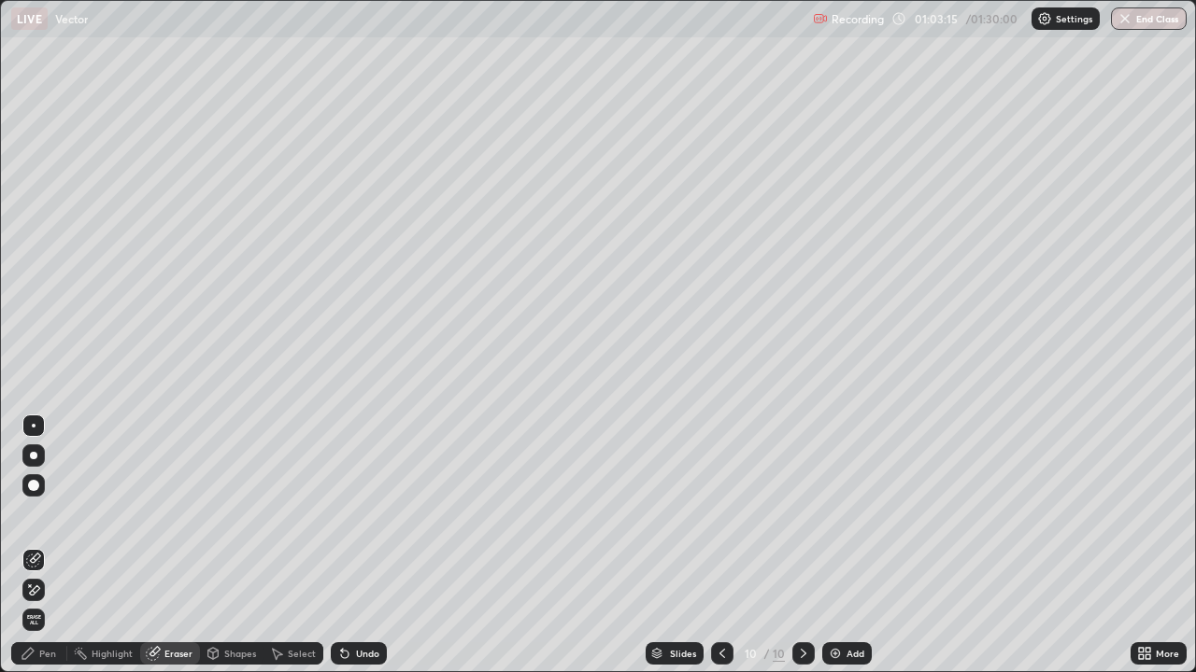
click at [34, 514] on icon at bounding box center [28, 653] width 15 height 15
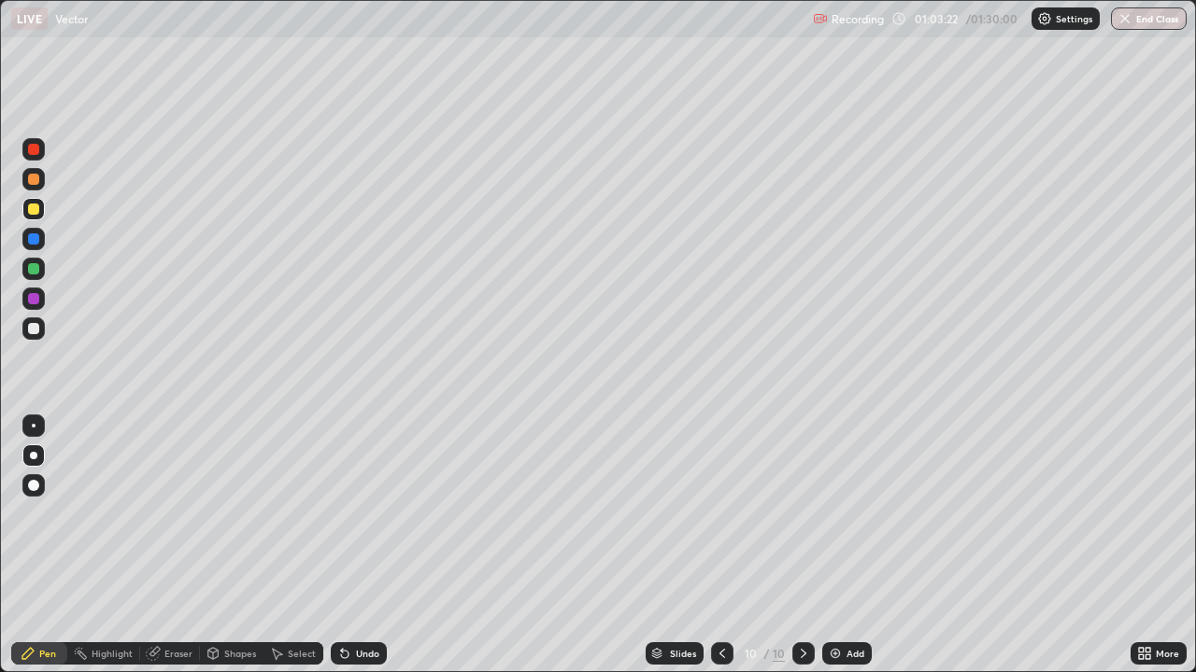
click at [28, 330] on div at bounding box center [33, 328] width 11 height 11
click at [36, 209] on div at bounding box center [33, 209] width 11 height 11
click at [44, 325] on div at bounding box center [33, 329] width 22 height 22
click at [167, 514] on div "Eraser" at bounding box center [170, 654] width 60 height 22
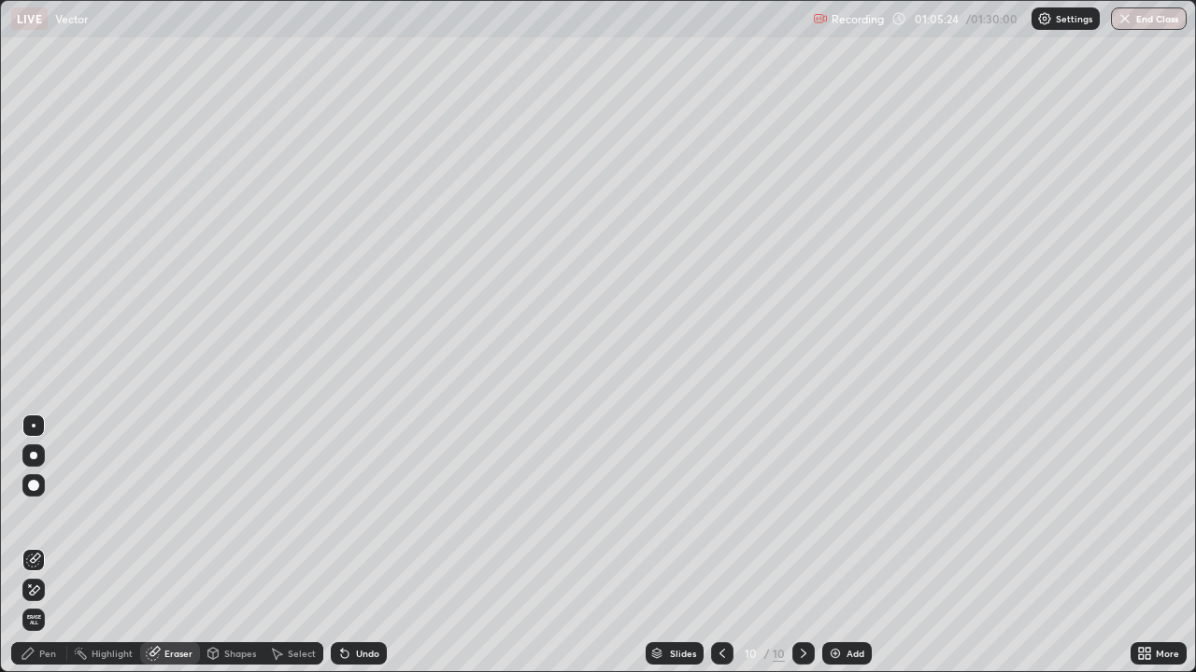
click at [46, 514] on div "Pen" at bounding box center [47, 653] width 17 height 9
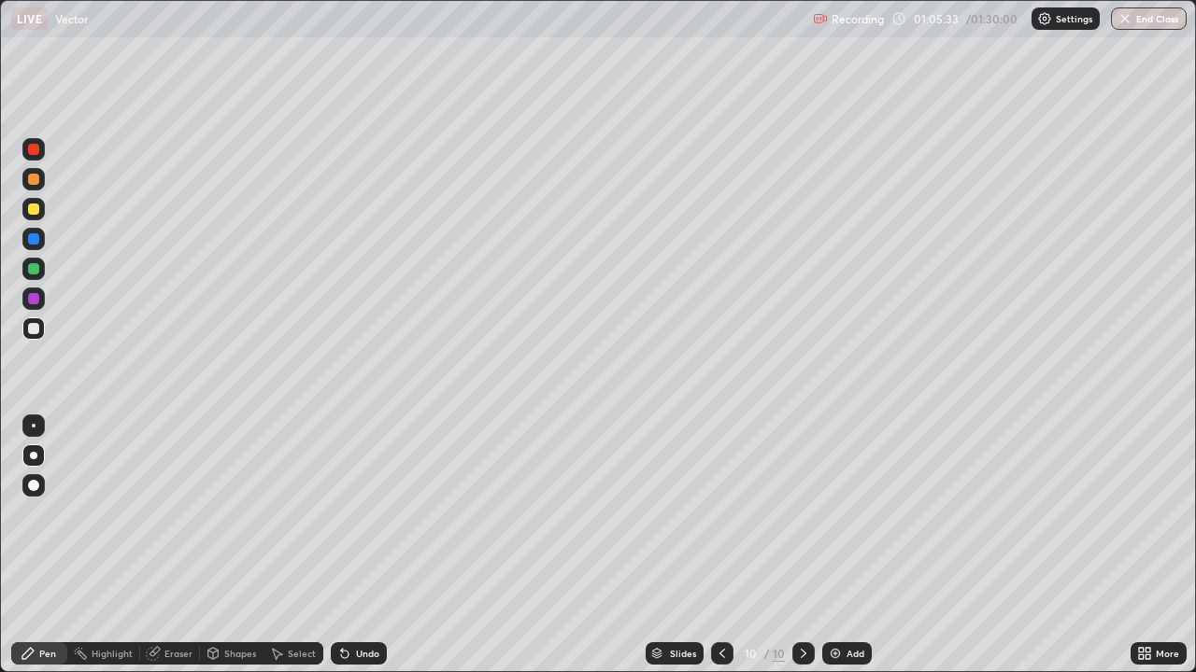
click at [35, 212] on div at bounding box center [33, 209] width 11 height 11
click at [36, 332] on div at bounding box center [33, 328] width 11 height 11
click at [720, 514] on icon at bounding box center [721, 653] width 15 height 15
click at [801, 514] on icon at bounding box center [803, 653] width 15 height 15
click at [1130, 18] on img "button" at bounding box center [1124, 18] width 15 height 15
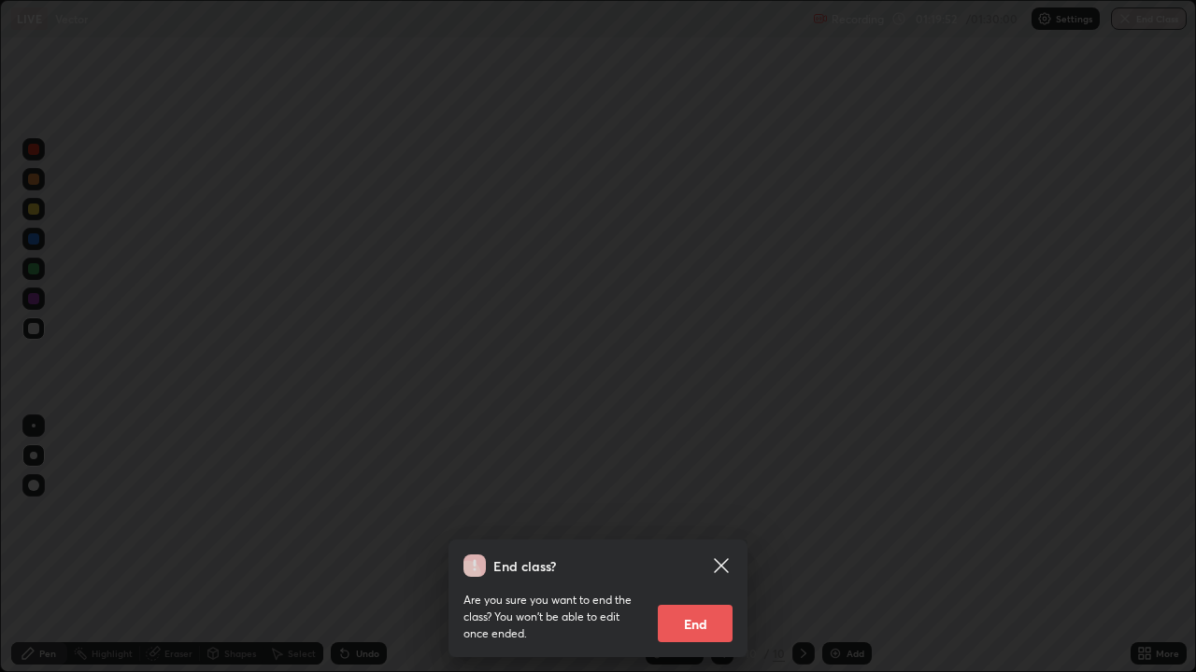
click at [690, 514] on button "End" at bounding box center [695, 623] width 75 height 37
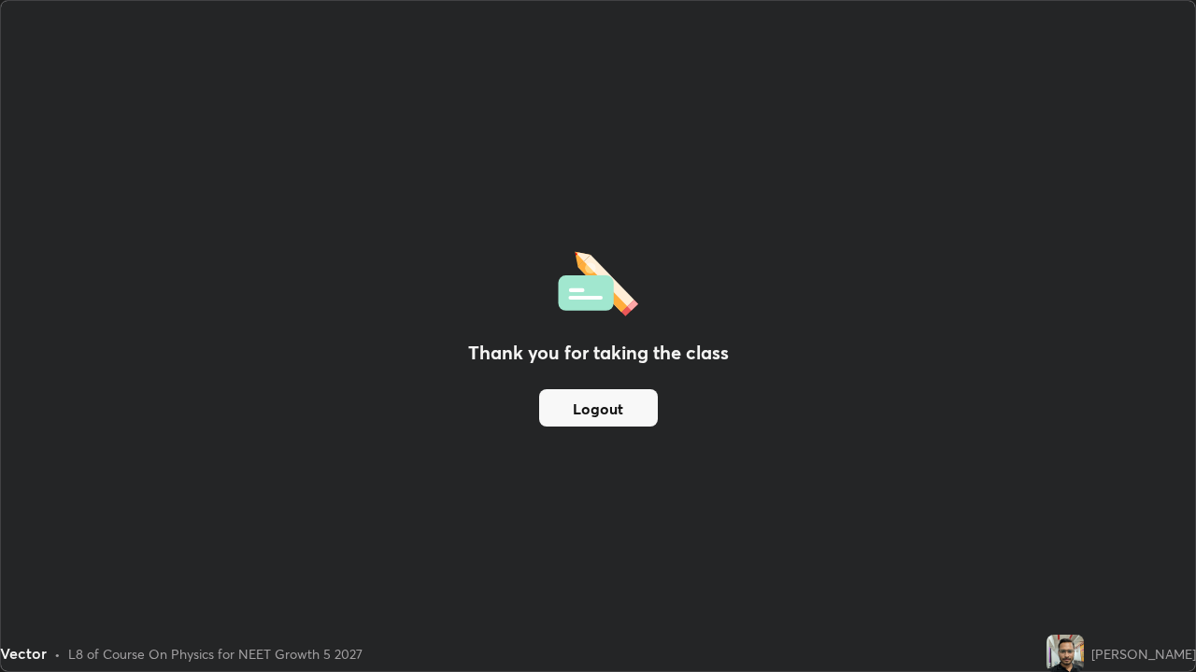
click at [619, 408] on button "Logout" at bounding box center [598, 407] width 119 height 37
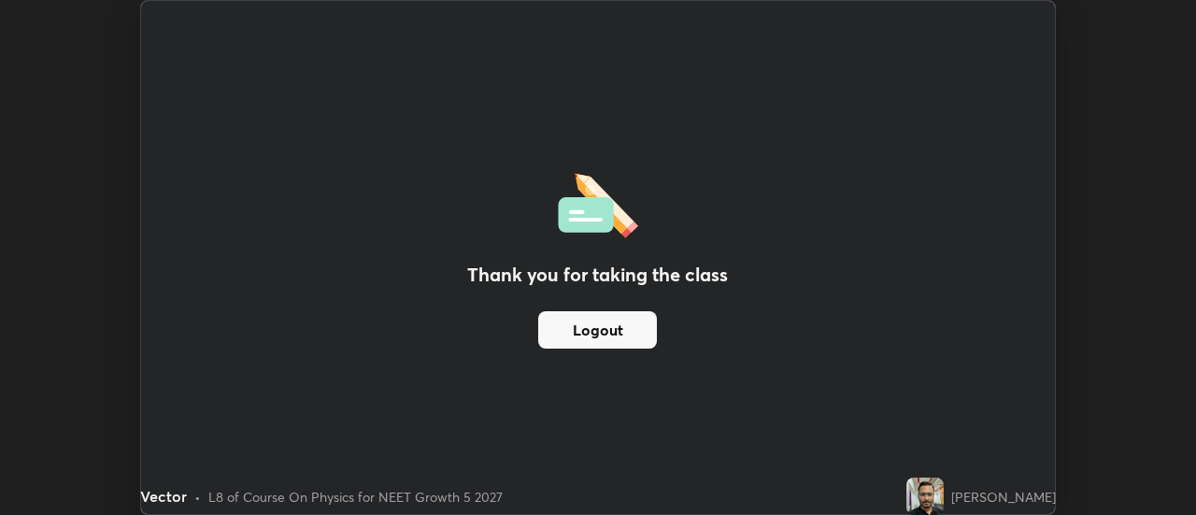
scroll to position [92884, 92203]
